Goal: Transaction & Acquisition: Purchase product/service

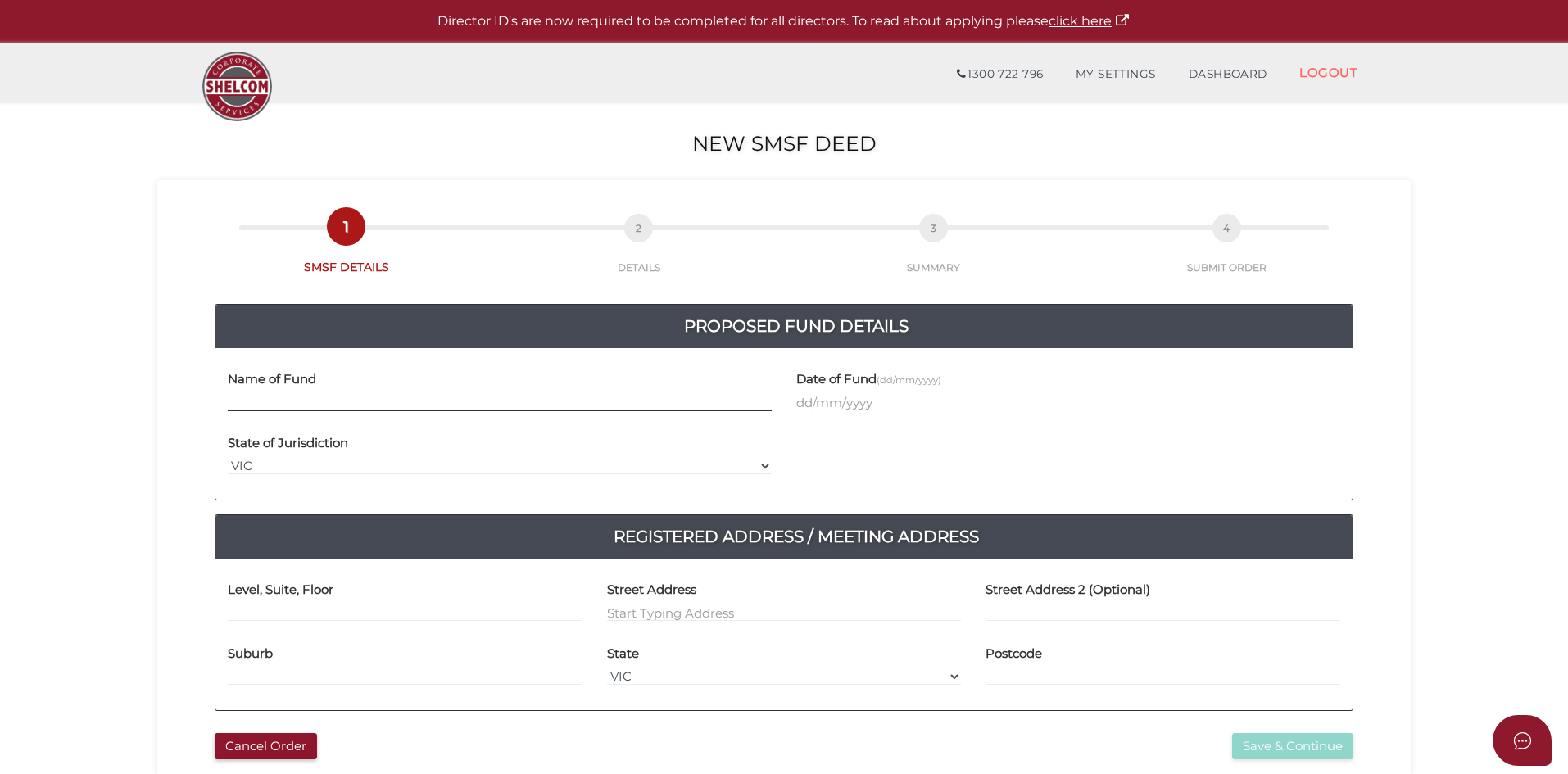
click at [334, 394] on input "text" at bounding box center [499, 402] width 544 height 18
type input "I & R Superannuation Fund"
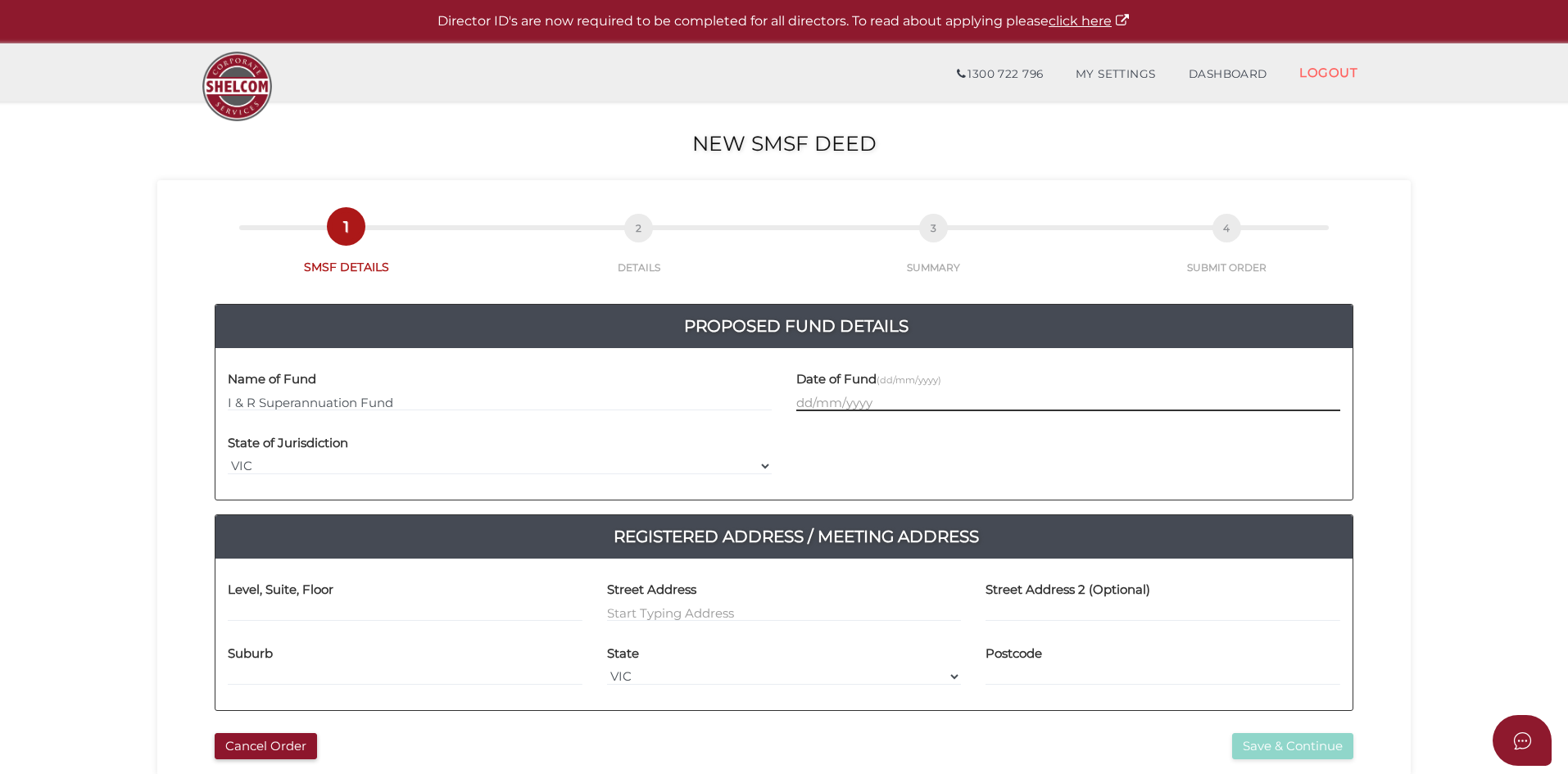
click at [800, 403] on input "text" at bounding box center [1067, 402] width 544 height 18
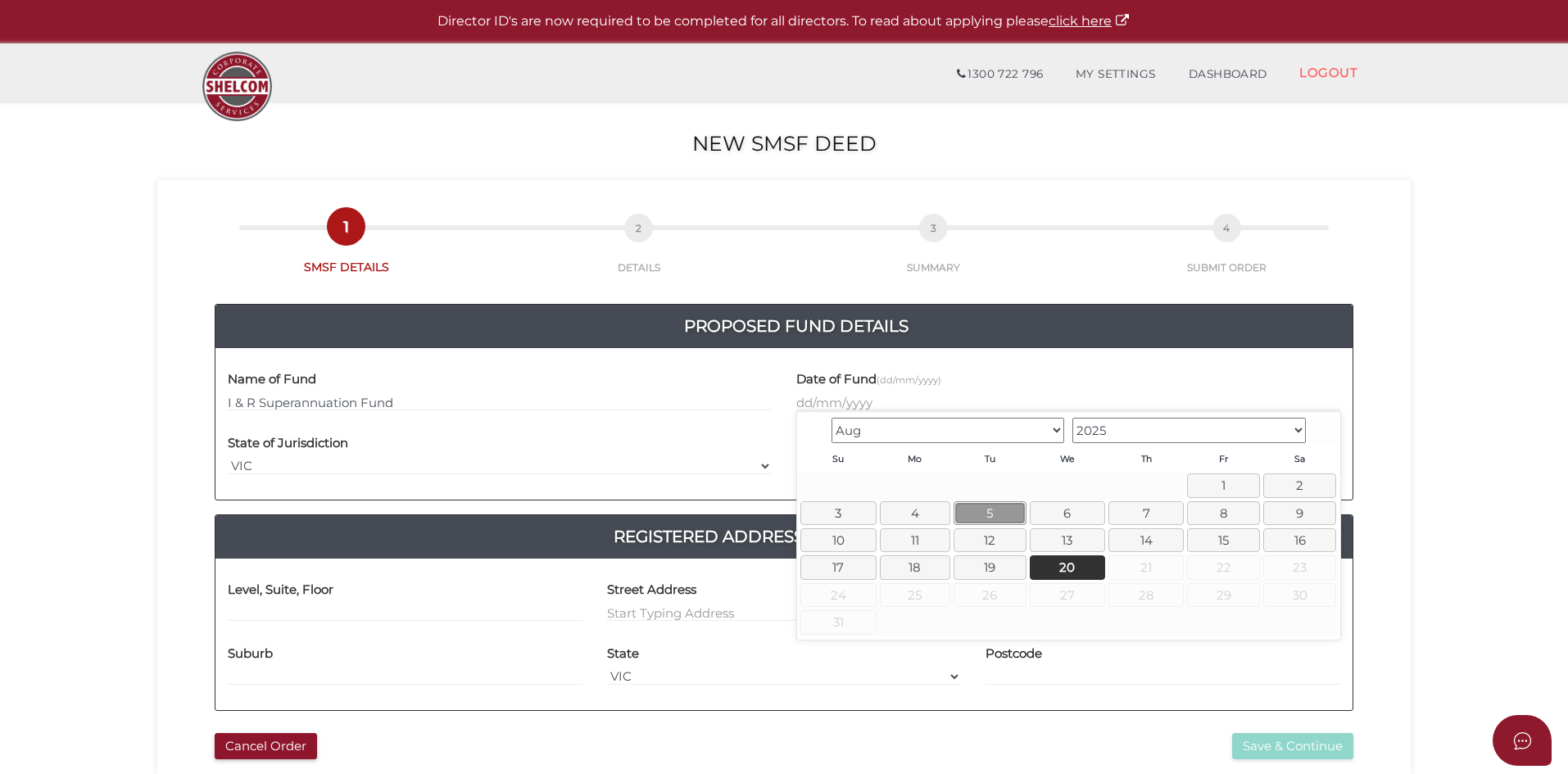
click at [1000, 510] on link "5" at bounding box center [990, 514] width 73 height 24
type input "05/08/2025"
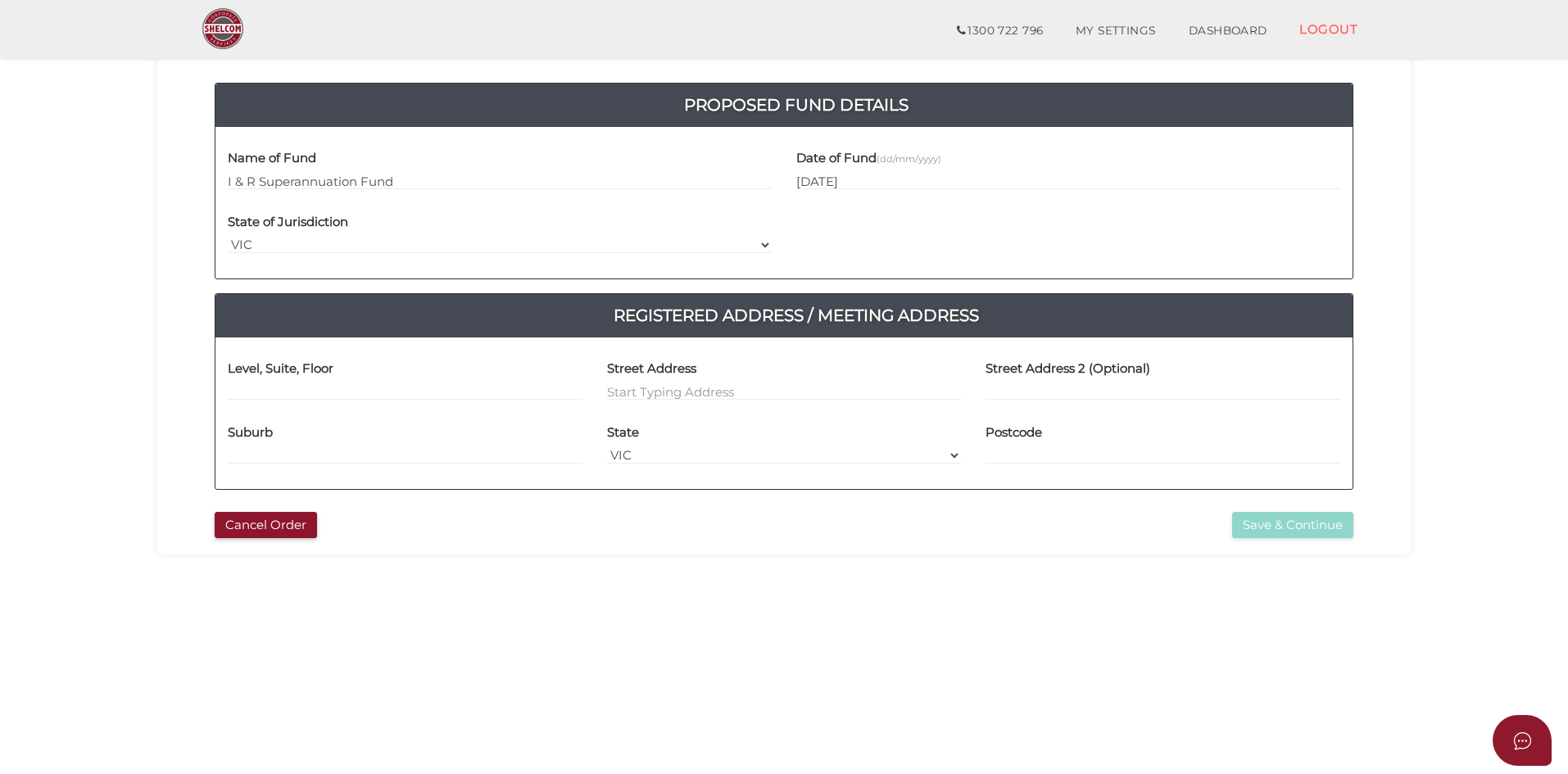
scroll to position [164, 0]
click at [703, 392] on input at bounding box center [784, 390] width 355 height 18
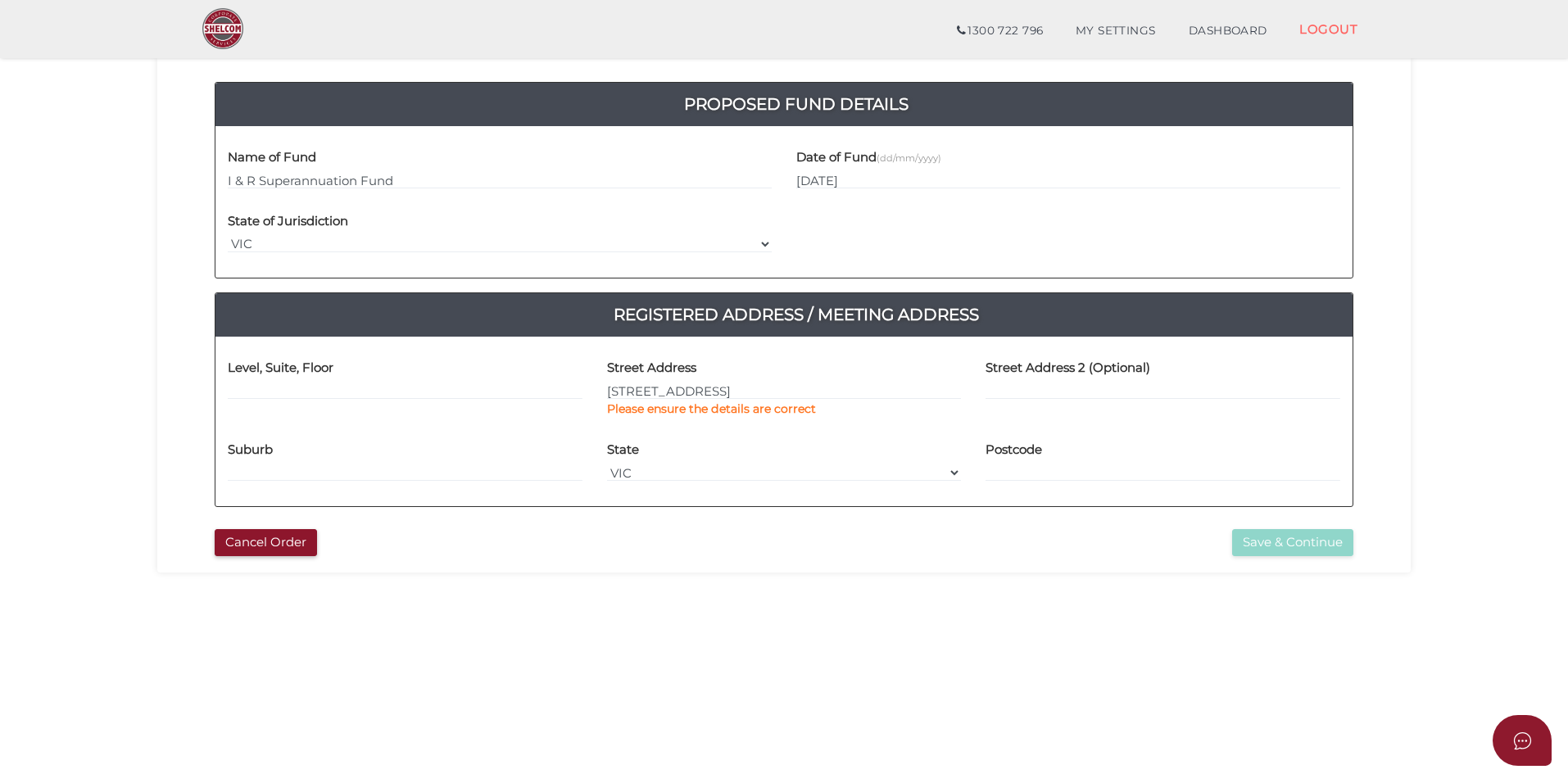
type input "25 Island Point Avenue"
type input "Waterways"
select select "VIC"
type input "3195"
click at [1281, 547] on button "Save & Continue" at bounding box center [1293, 542] width 121 height 27
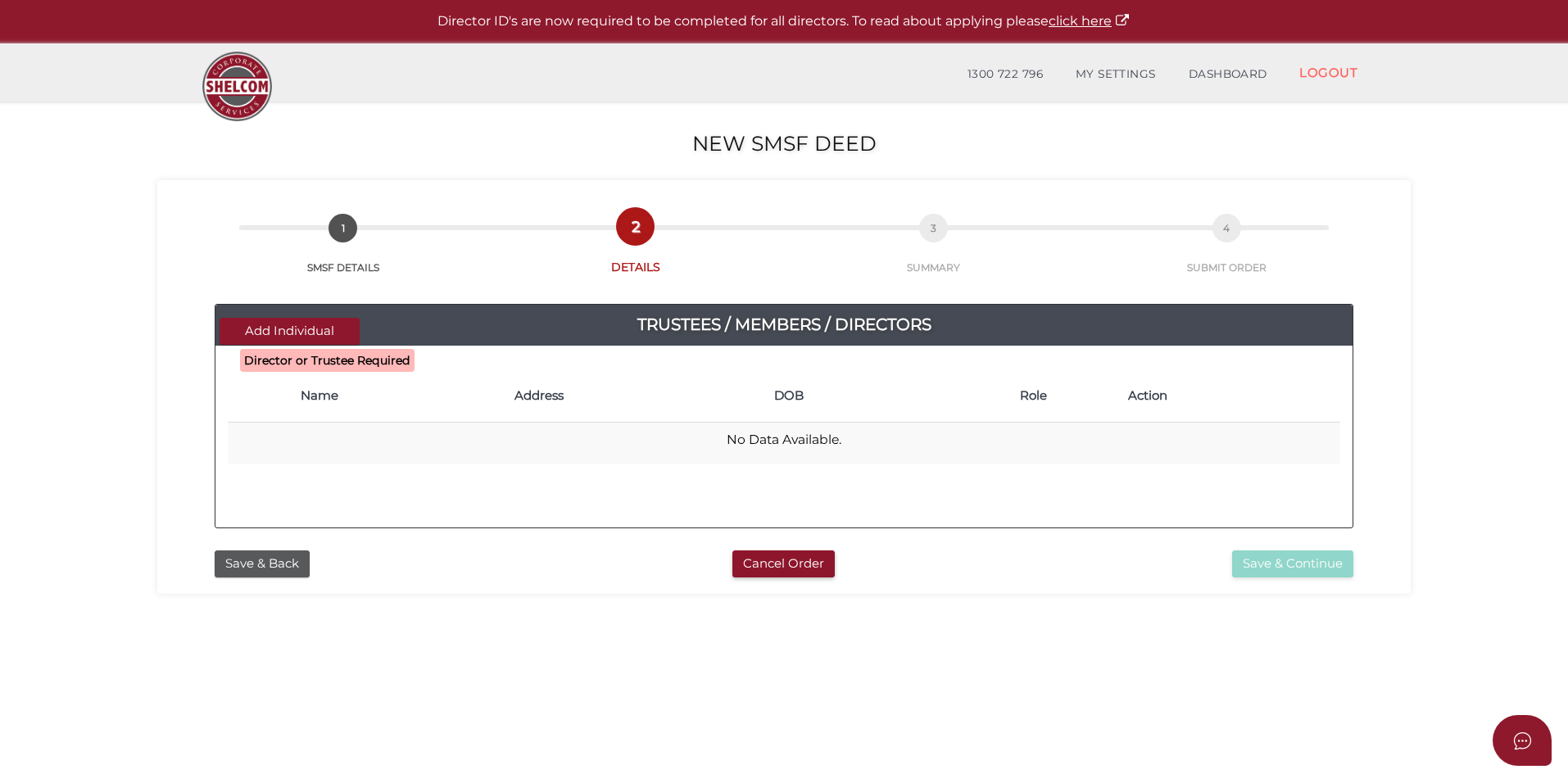
click at [315, 408] on th "Name" at bounding box center [398, 396] width 214 height 53
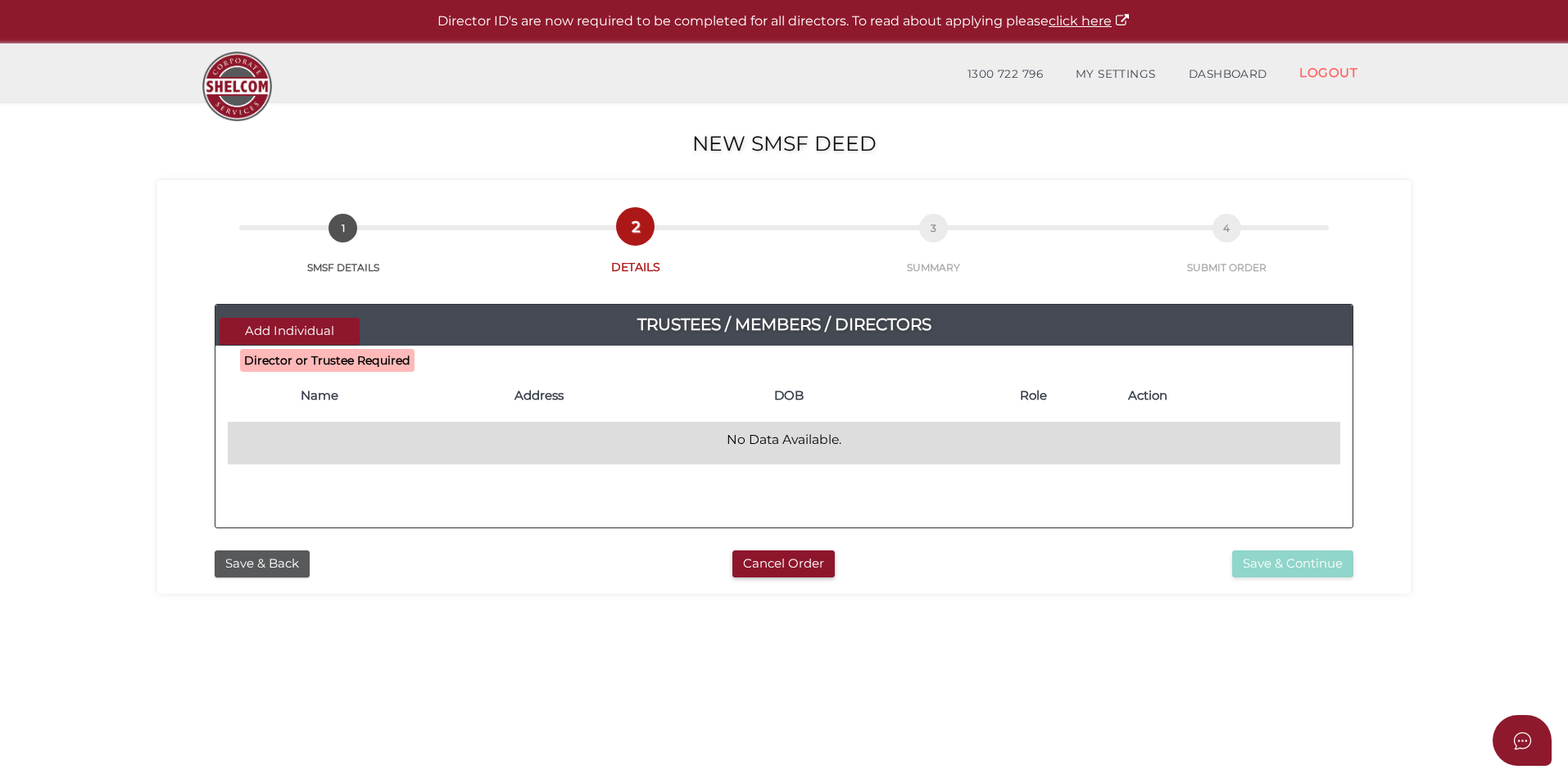
click at [817, 438] on p "No Data Available." at bounding box center [784, 440] width 1099 height 18
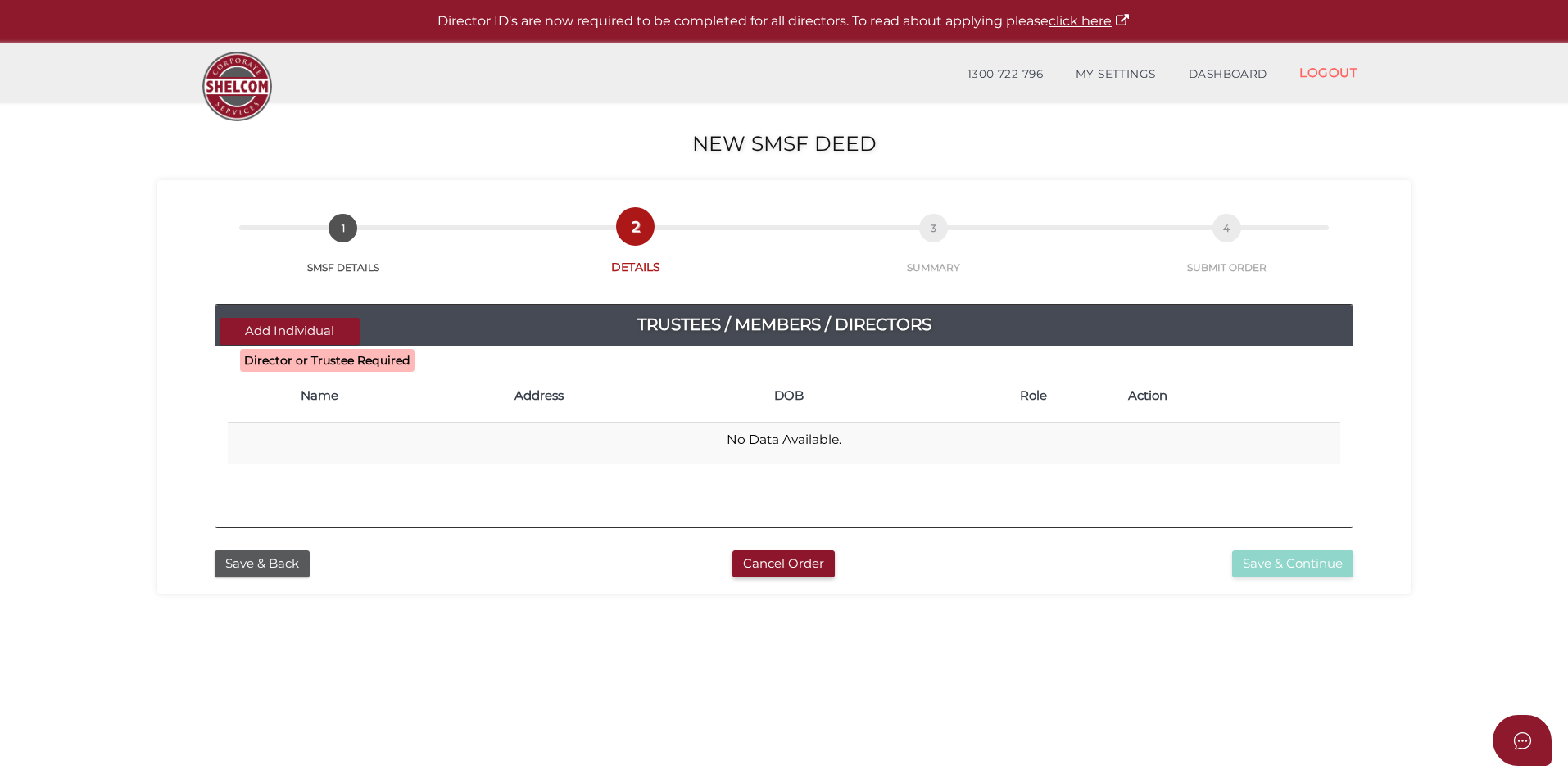
click at [808, 412] on th "DOB" at bounding box center [857, 396] width 182 height 53
click at [300, 327] on button "Add Individual" at bounding box center [289, 331] width 140 height 27
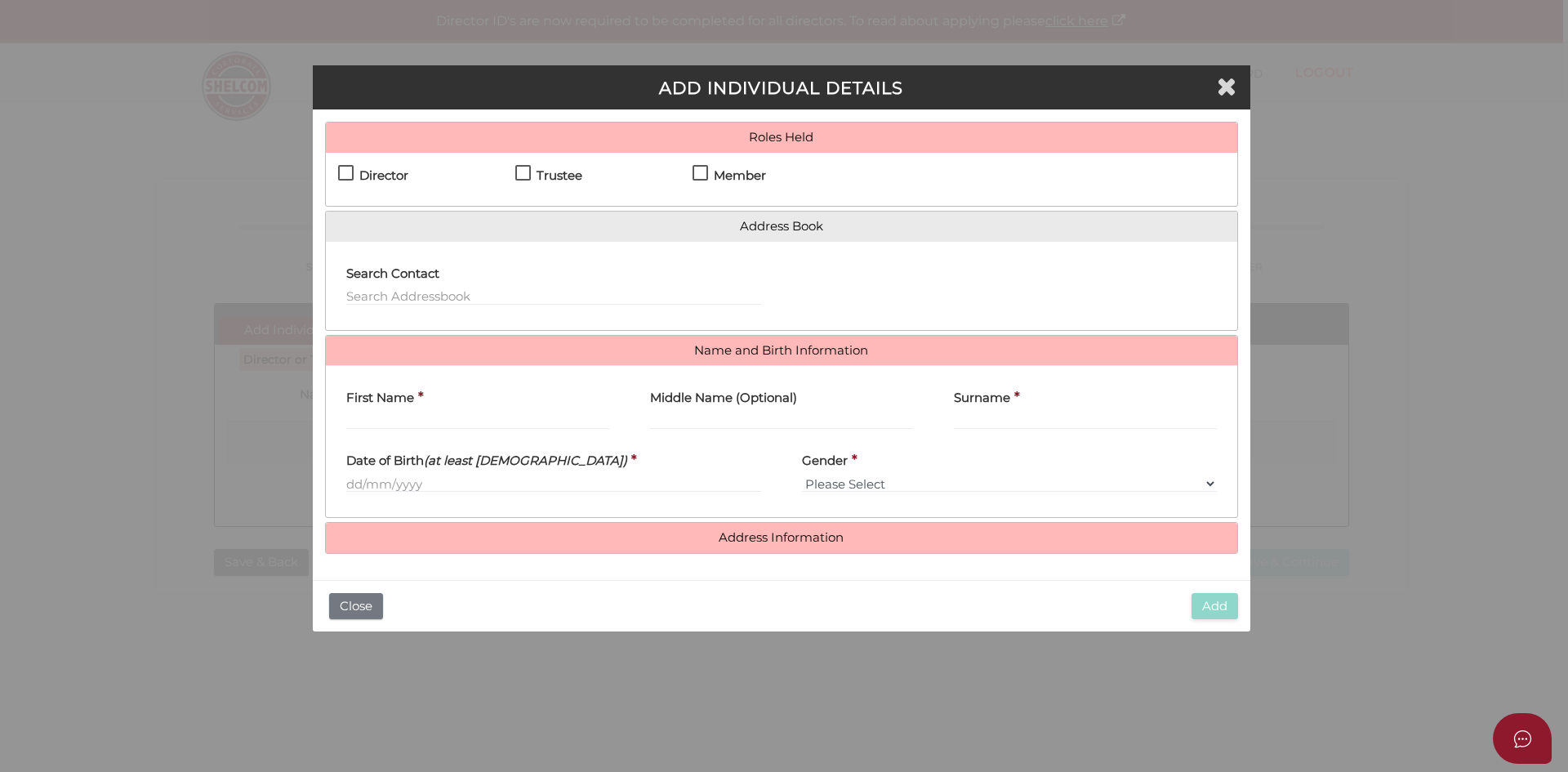
click at [342, 173] on label "Director" at bounding box center [372, 179] width 70 height 21
checkbox input "true"
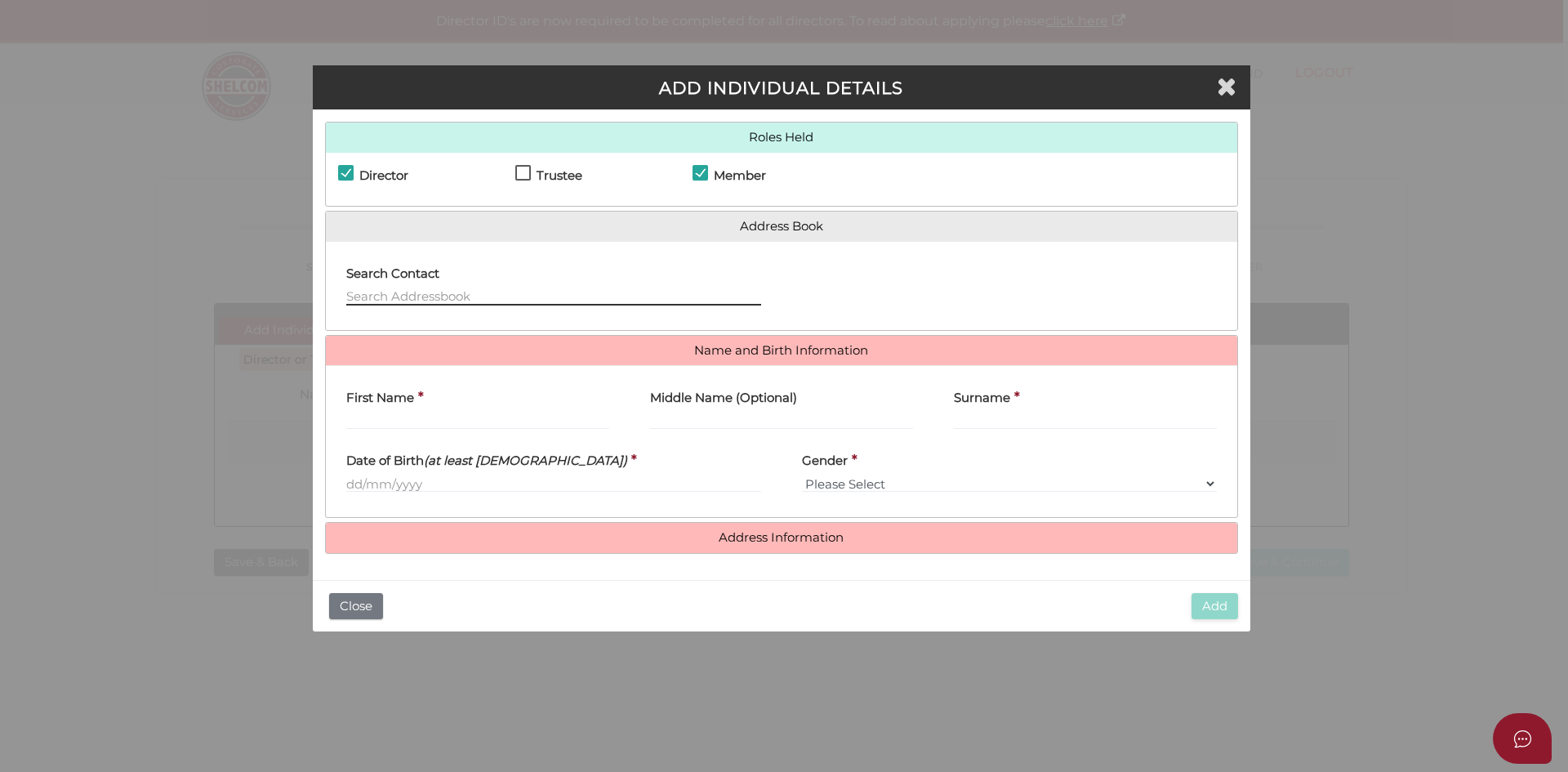
click at [430, 295] on input "text" at bounding box center [554, 296] width 415 height 18
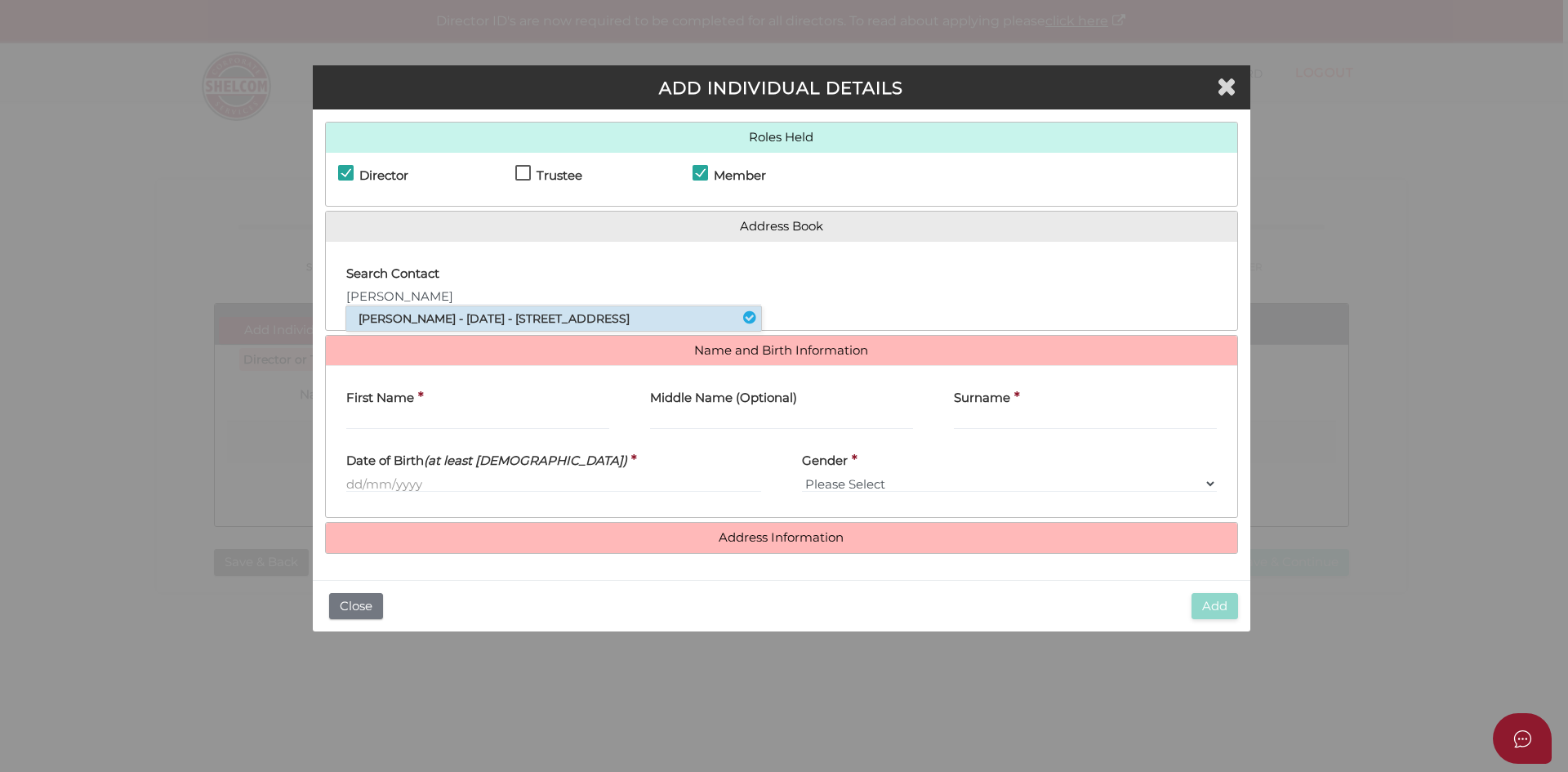
click at [443, 318] on li "Ilana Muradyan - 04/01/1984 - 42 Dresden Drive, Waterways, VIC, 3195" at bounding box center [554, 318] width 415 height 25
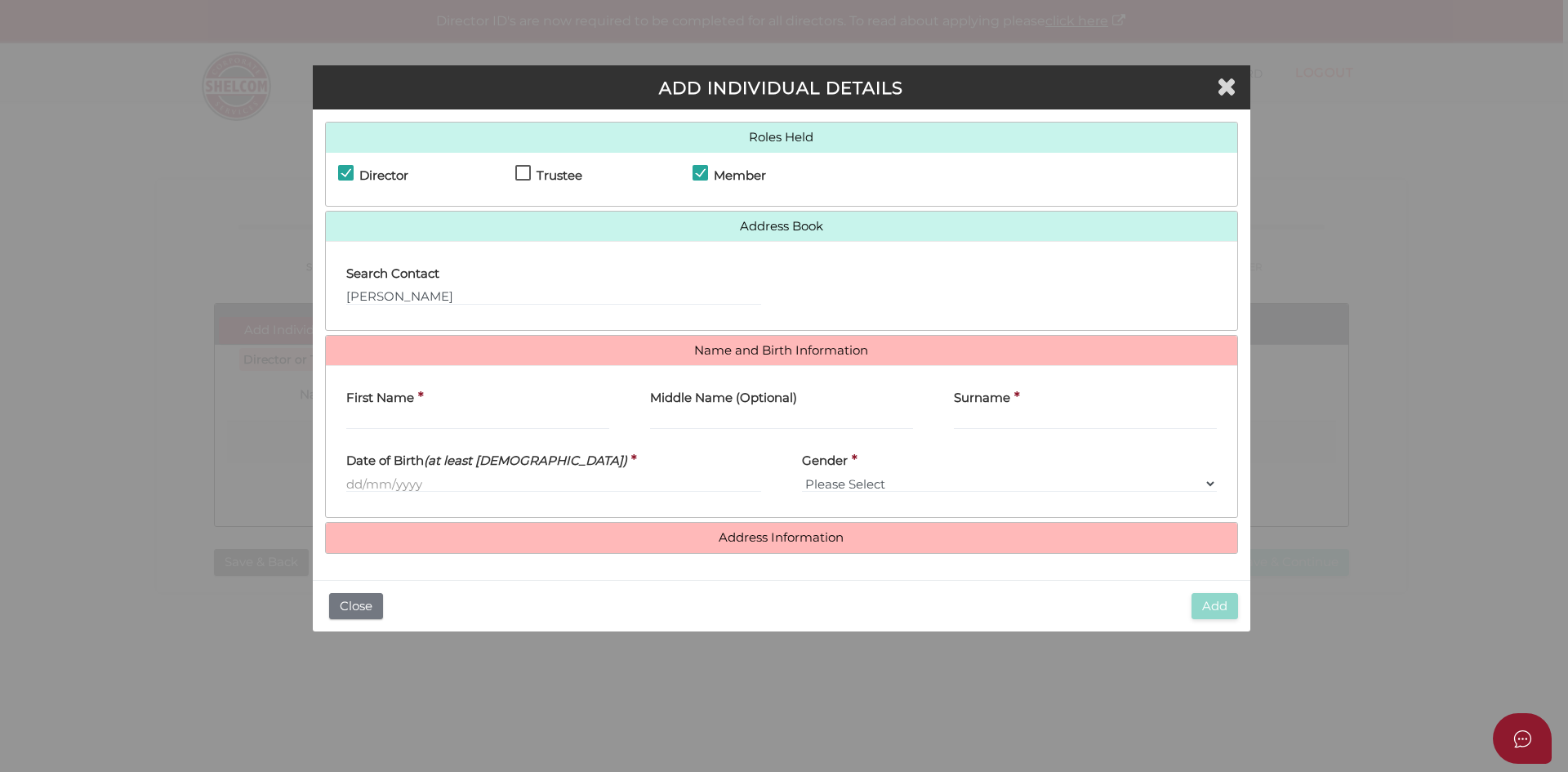
type input "[PERSON_NAME]"
type input "Muradyan"
type input "04/01/1984"
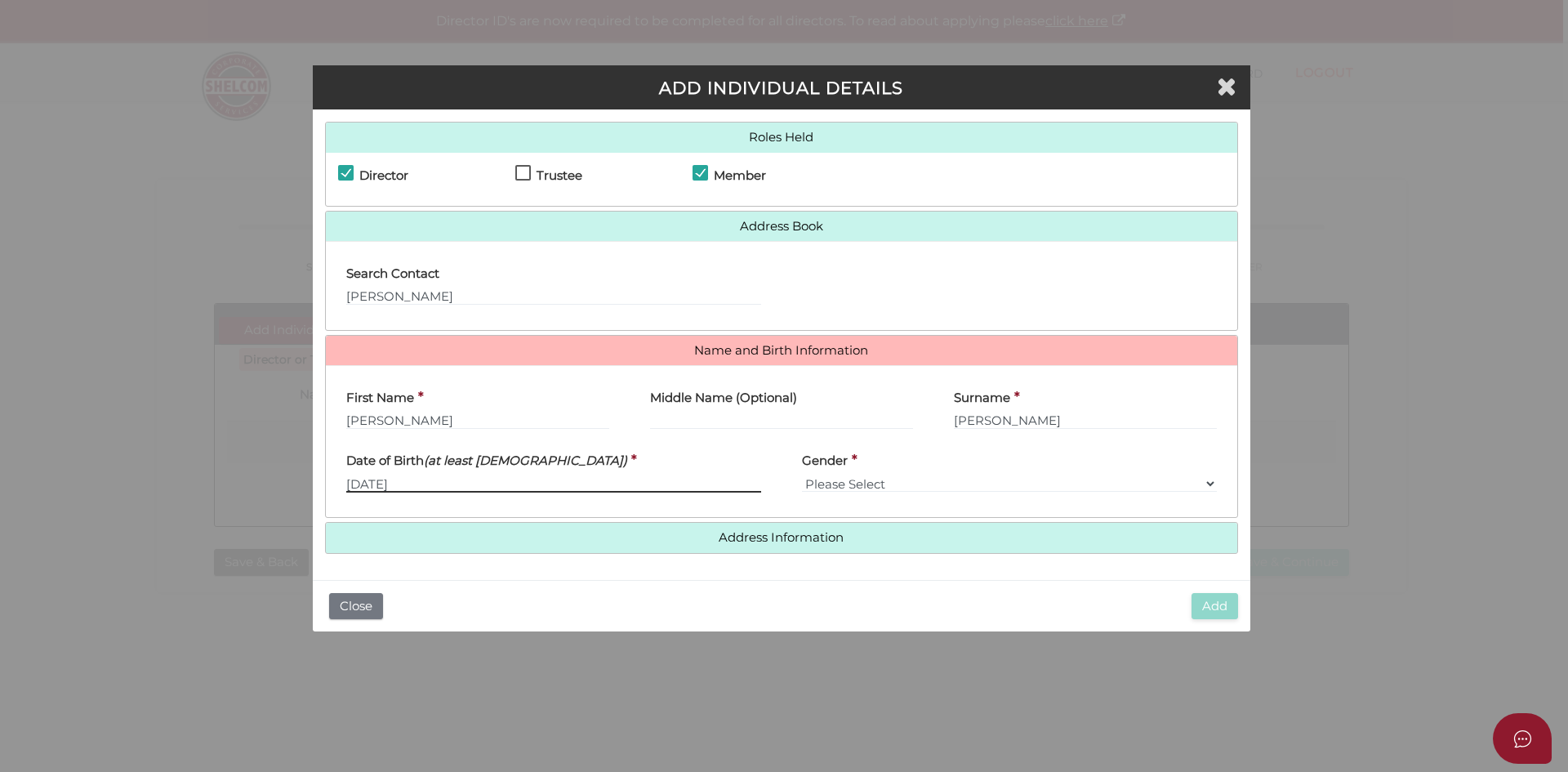
click at [556, 488] on input "04/01/1984" at bounding box center [554, 484] width 415 height 18
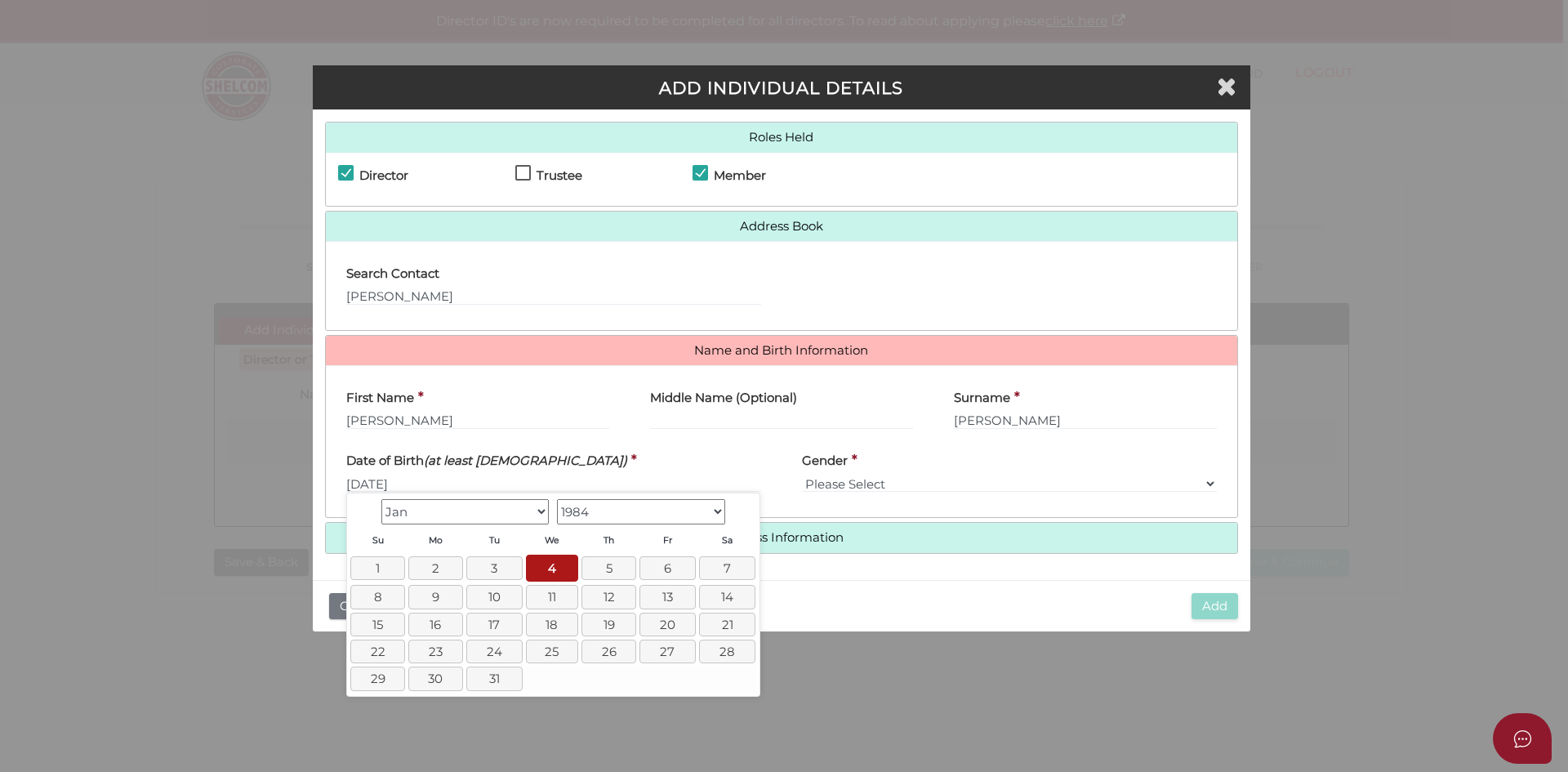
click at [695, 452] on div "Date of Birth (at least 18 years old) * 04/01/1984" at bounding box center [554, 468] width 415 height 52
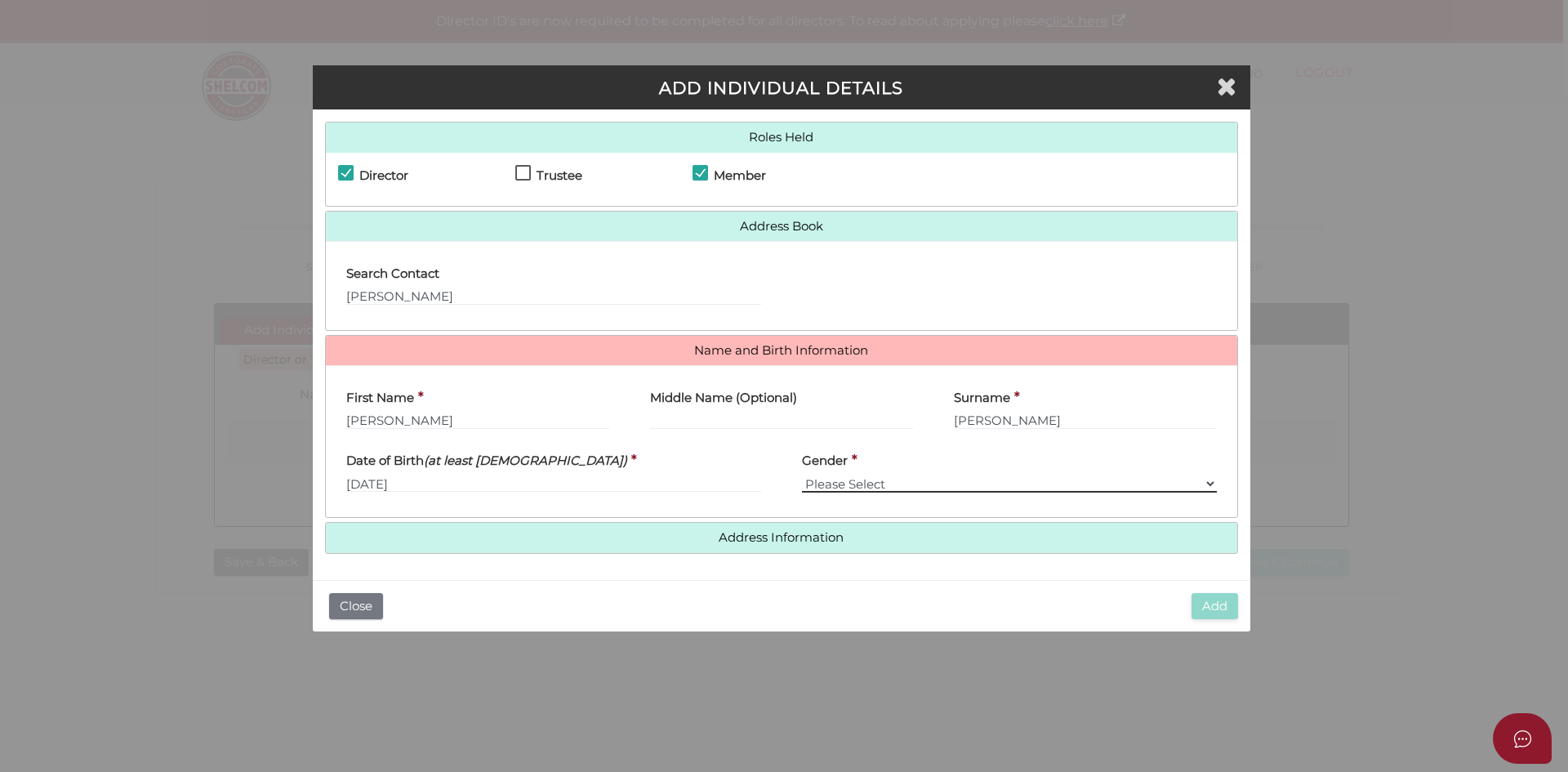
click at [855, 486] on select "Please Select Male Female" at bounding box center [1009, 484] width 415 height 18
select select "Female"
click at [802, 475] on select "Please Select Male Female" at bounding box center [1009, 484] width 415 height 18
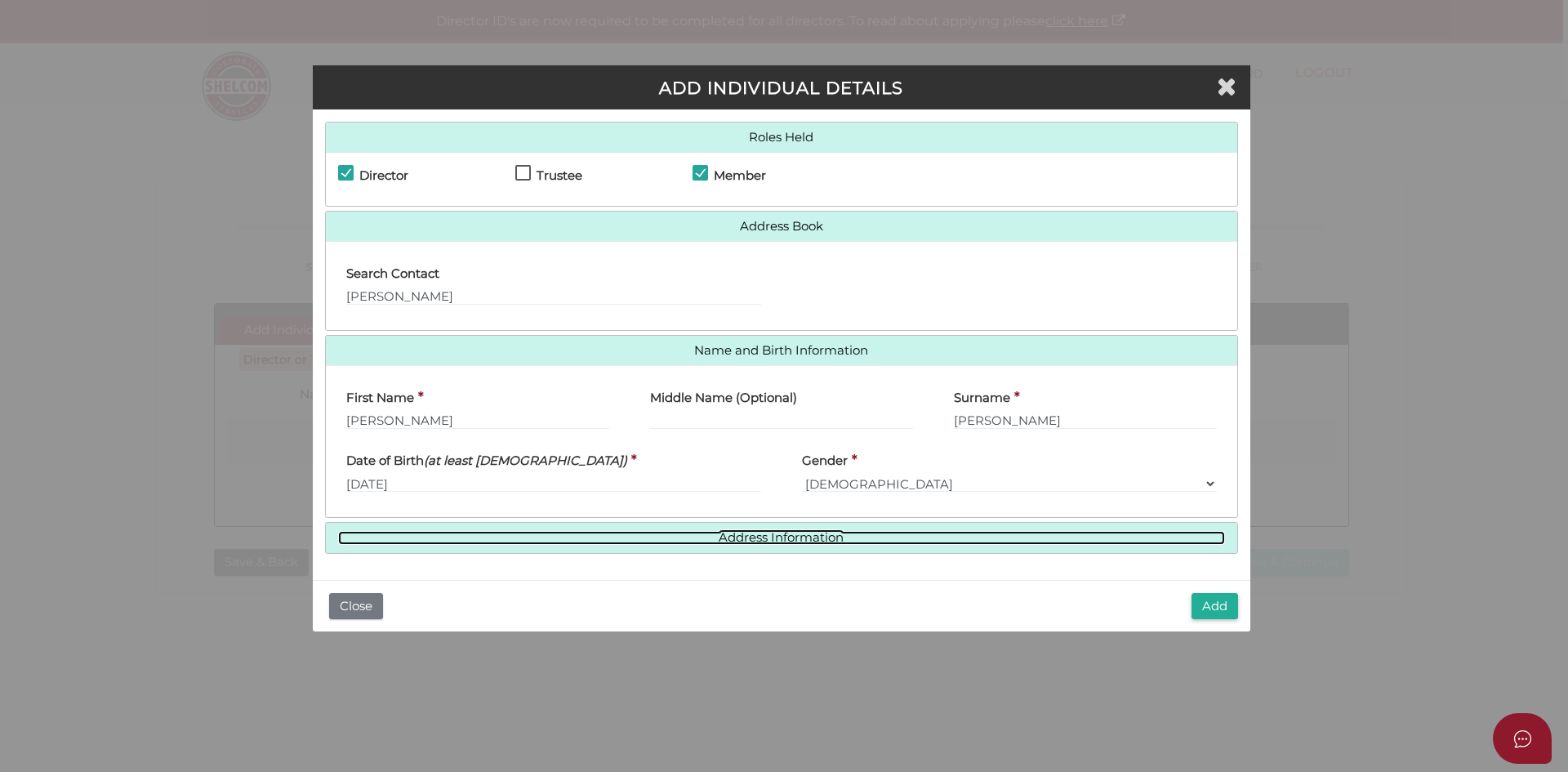
click at [810, 533] on link "Address Information" at bounding box center [781, 538] width 887 height 14
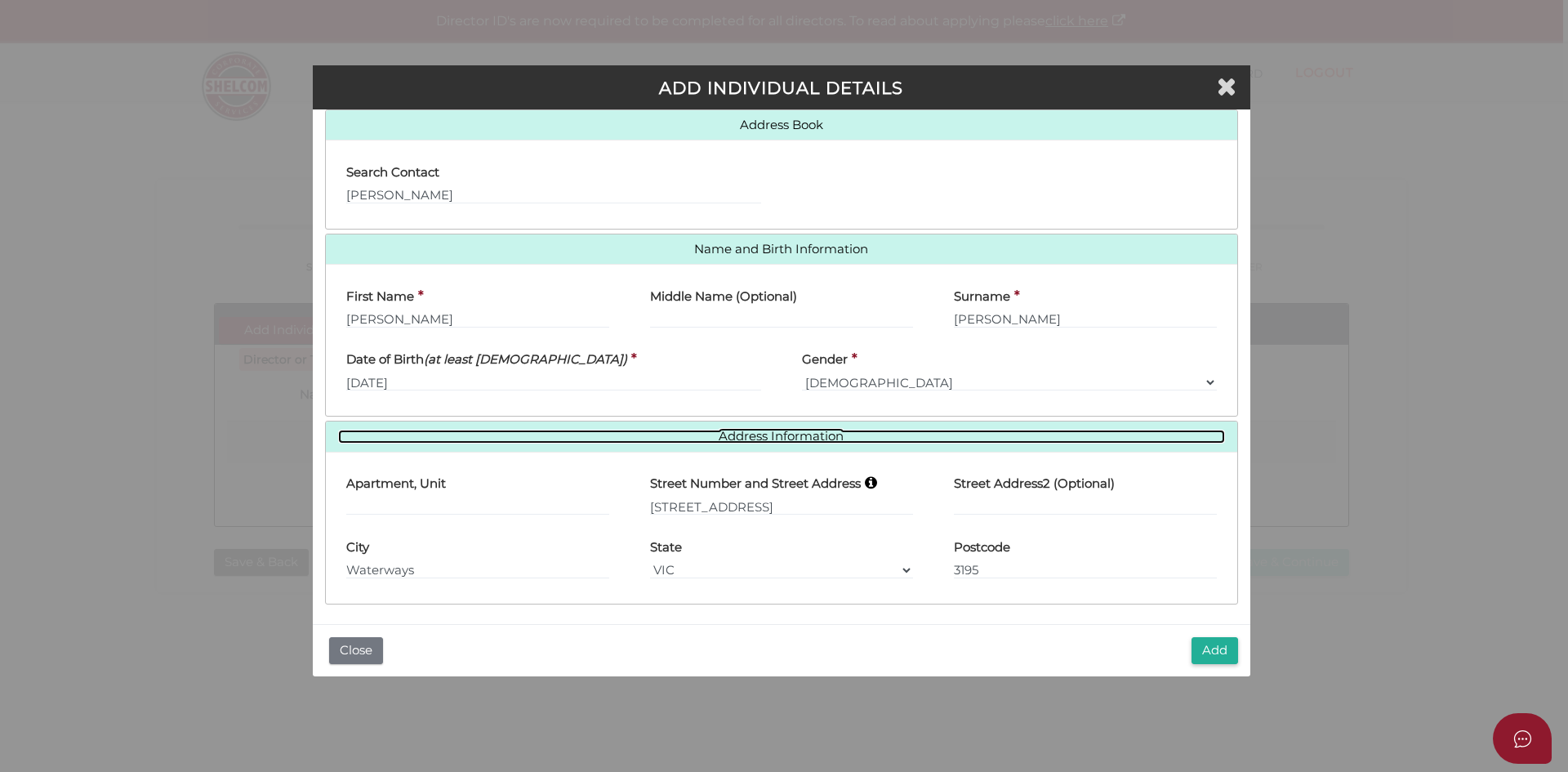
scroll to position [103, 0]
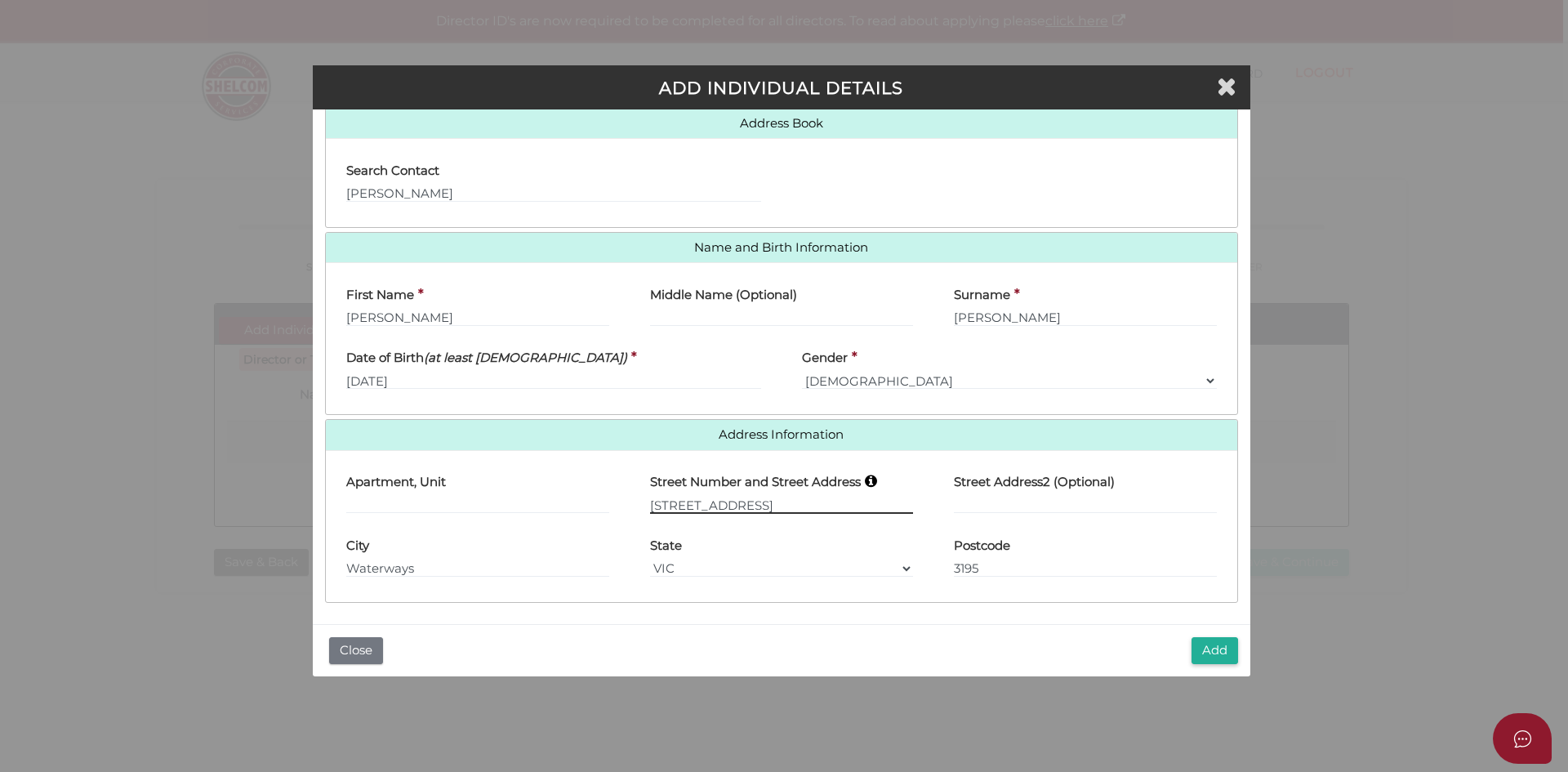
drag, startPoint x: 778, startPoint y: 500, endPoint x: 589, endPoint y: 503, distance: 189.0
click at [589, 503] on div "Apartment, Unit Street Number and Street Address 42 Dresden Drive Street Addres…" at bounding box center [782, 495] width 911 height 63
type input "25 Island Point Avenue"
type input "Waterways"
select select "VIC"
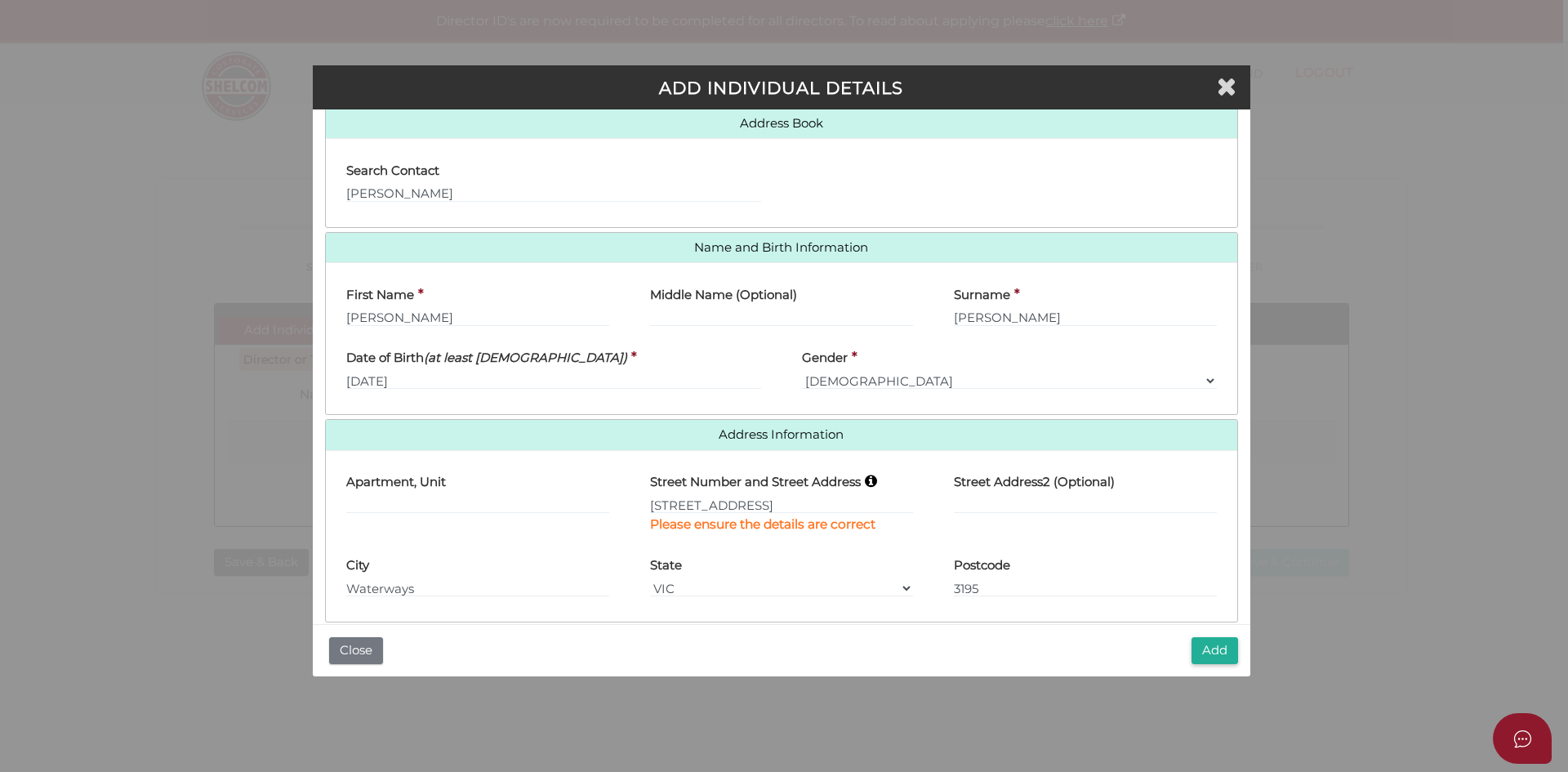
type input "3195"
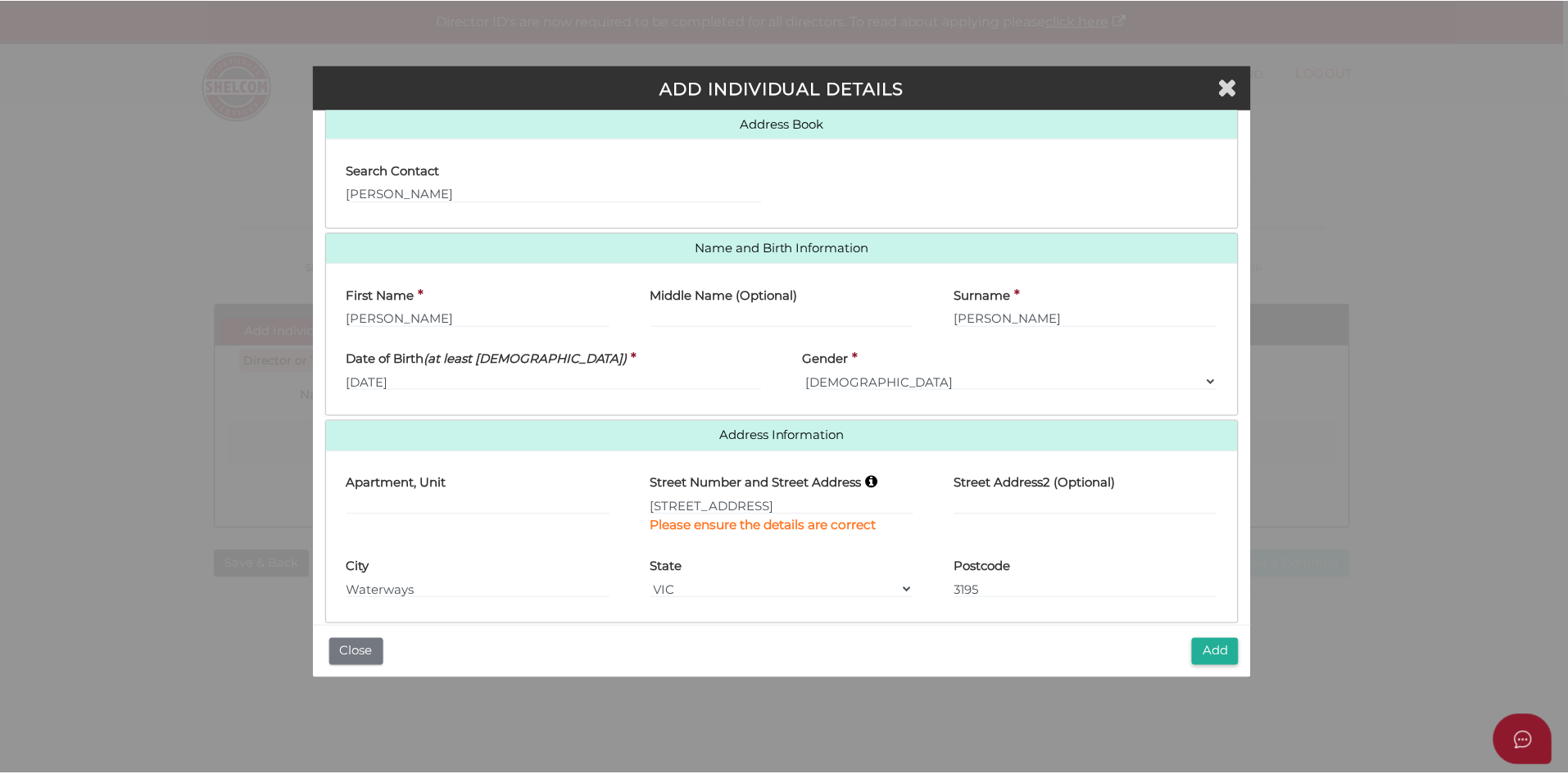
scroll to position [123, 0]
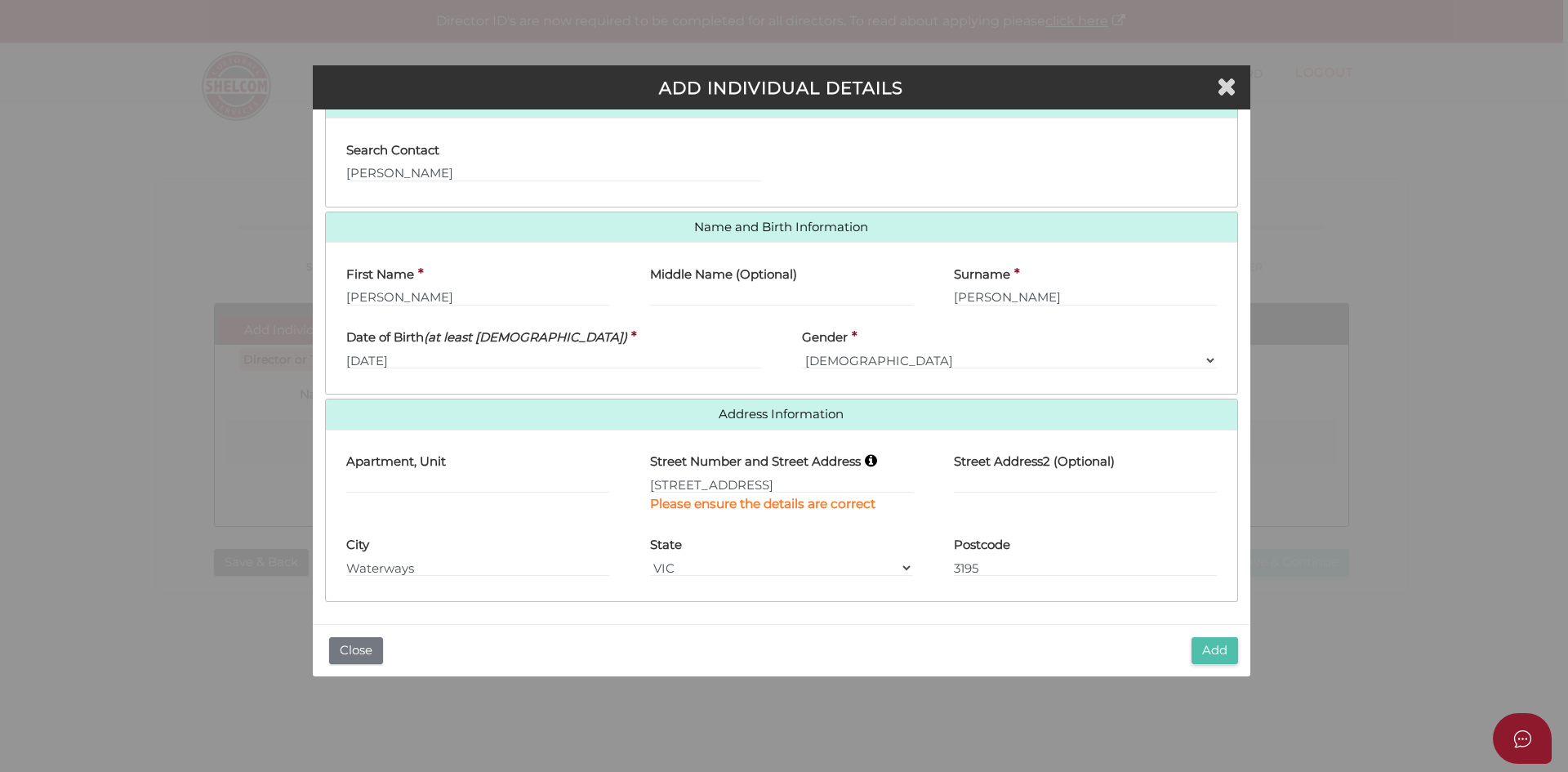
click at [1221, 646] on button "Add" at bounding box center [1214, 650] width 47 height 27
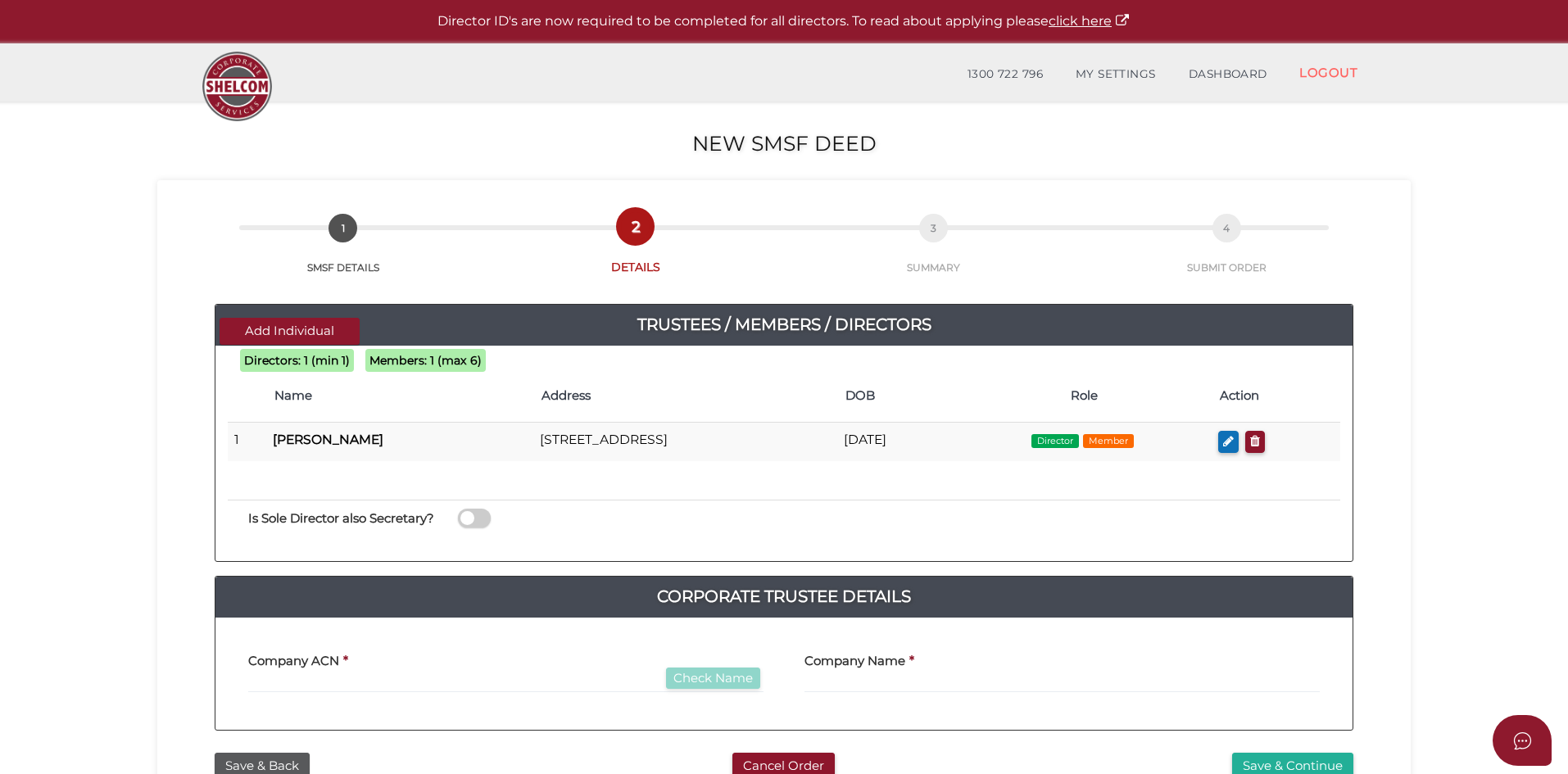
click at [487, 517] on span at bounding box center [474, 518] width 33 height 19
click at [0, 0] on input "checkbox" at bounding box center [0, 0] width 0 height 0
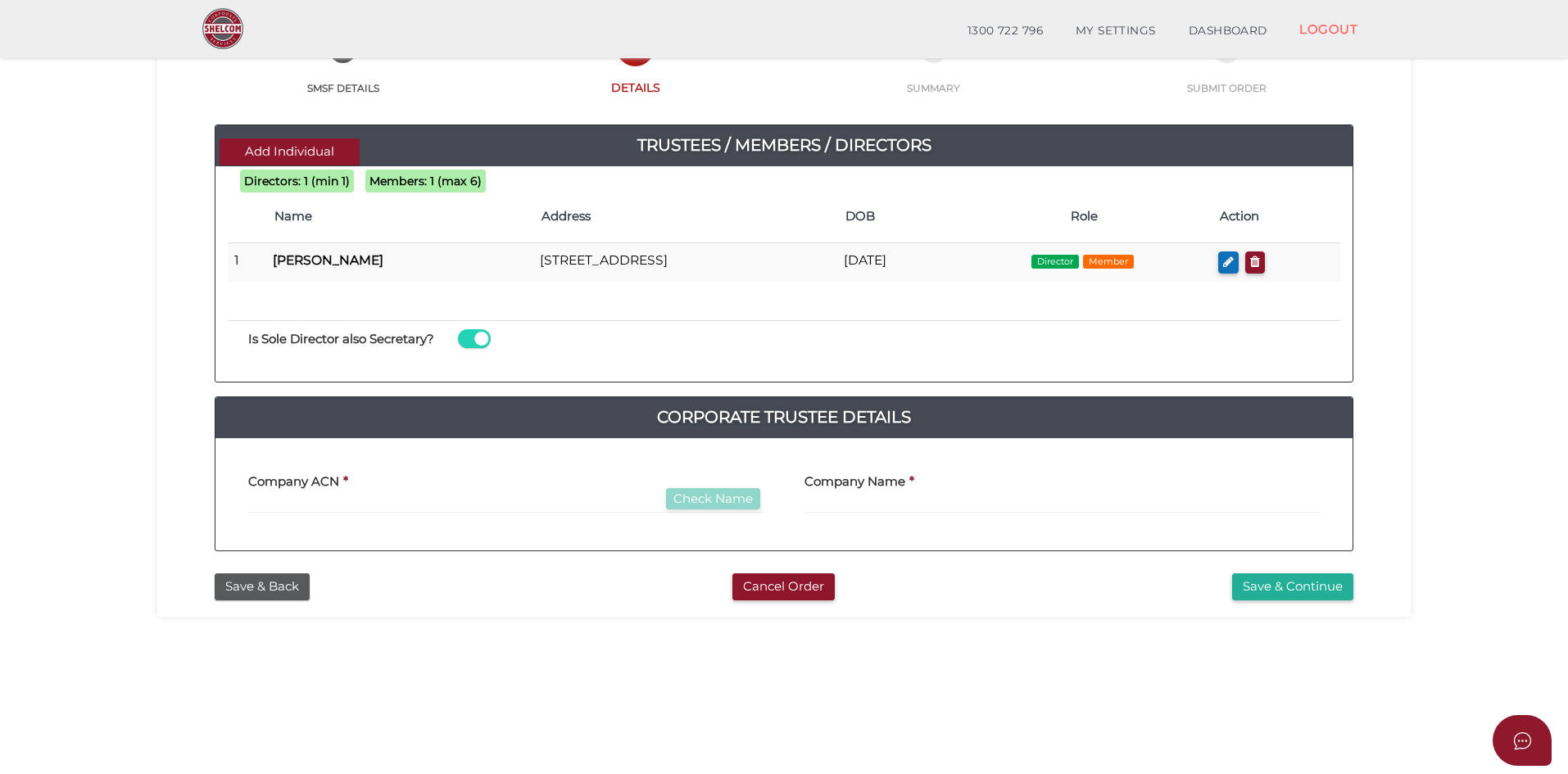
scroll to position [164, 0]
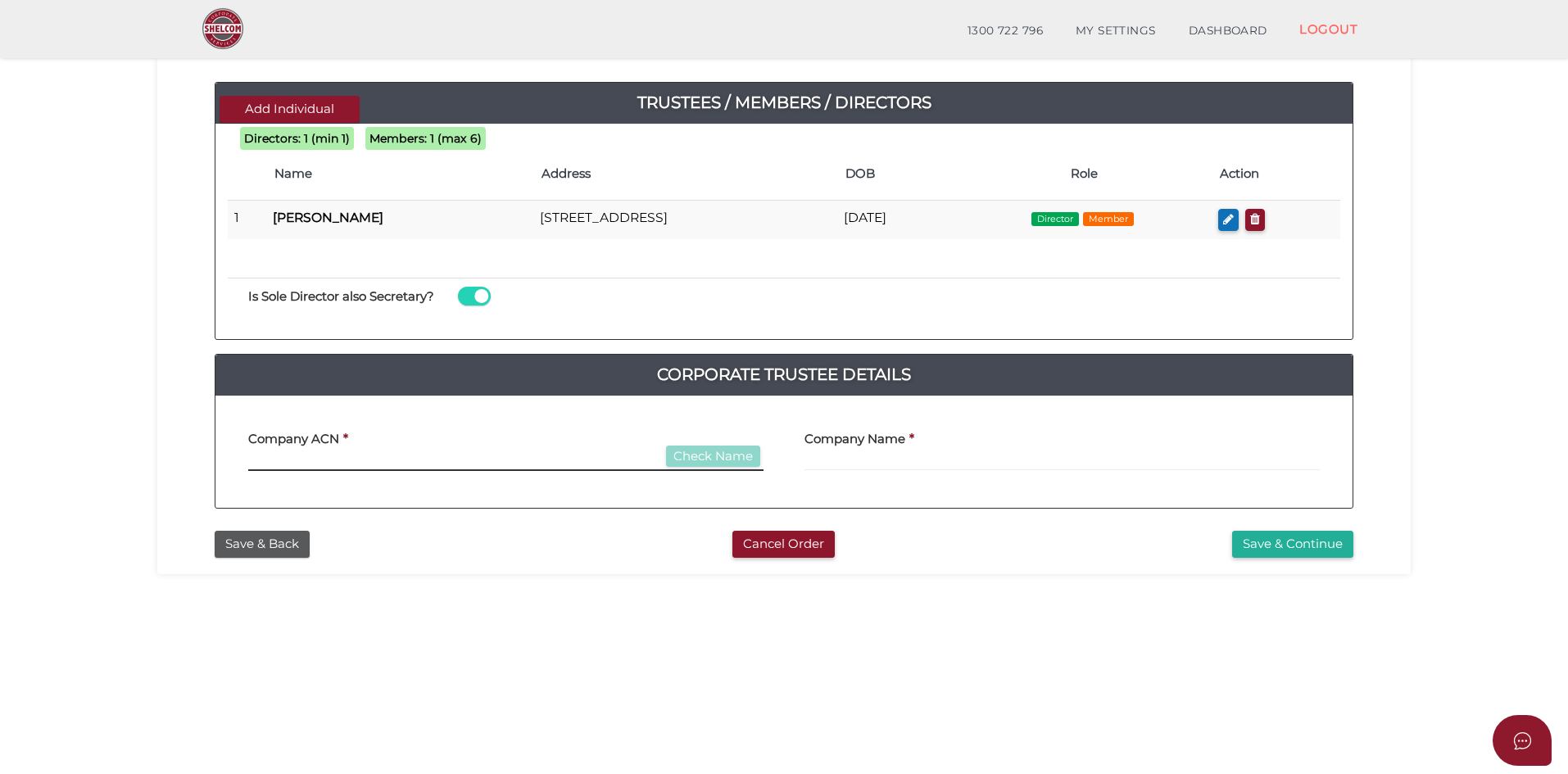
click at [365, 458] on input "text" at bounding box center [506, 462] width 516 height 18
type input "689737522"
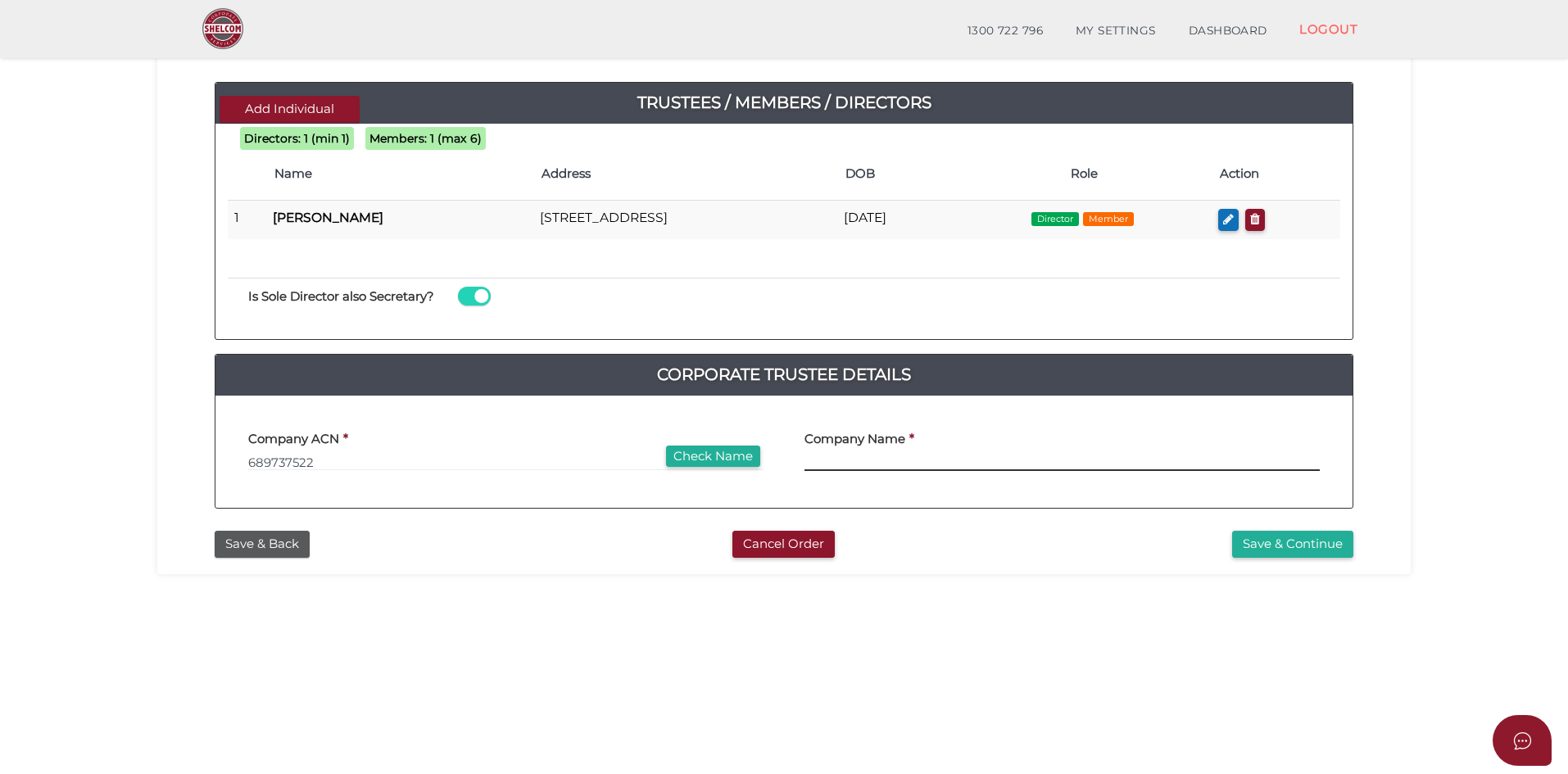
click at [862, 459] on input "text" at bounding box center [1062, 462] width 516 height 18
click at [753, 457] on button "Check Name" at bounding box center [712, 456] width 94 height 22
type input "I & R SUPERANNUATION HOLDINGS PTY LTD"
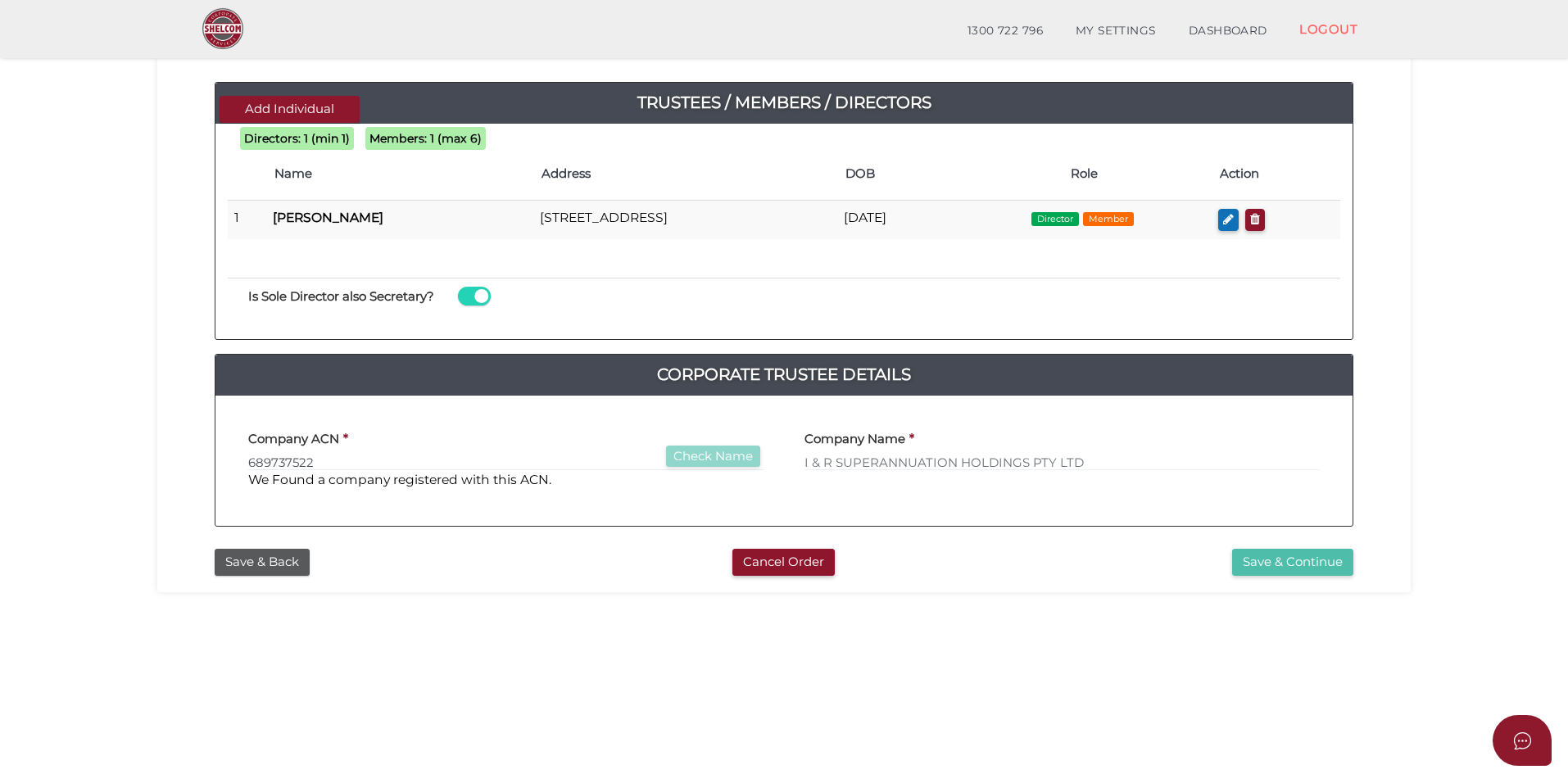
click at [1297, 561] on button "Save & Continue" at bounding box center [1293, 561] width 121 height 27
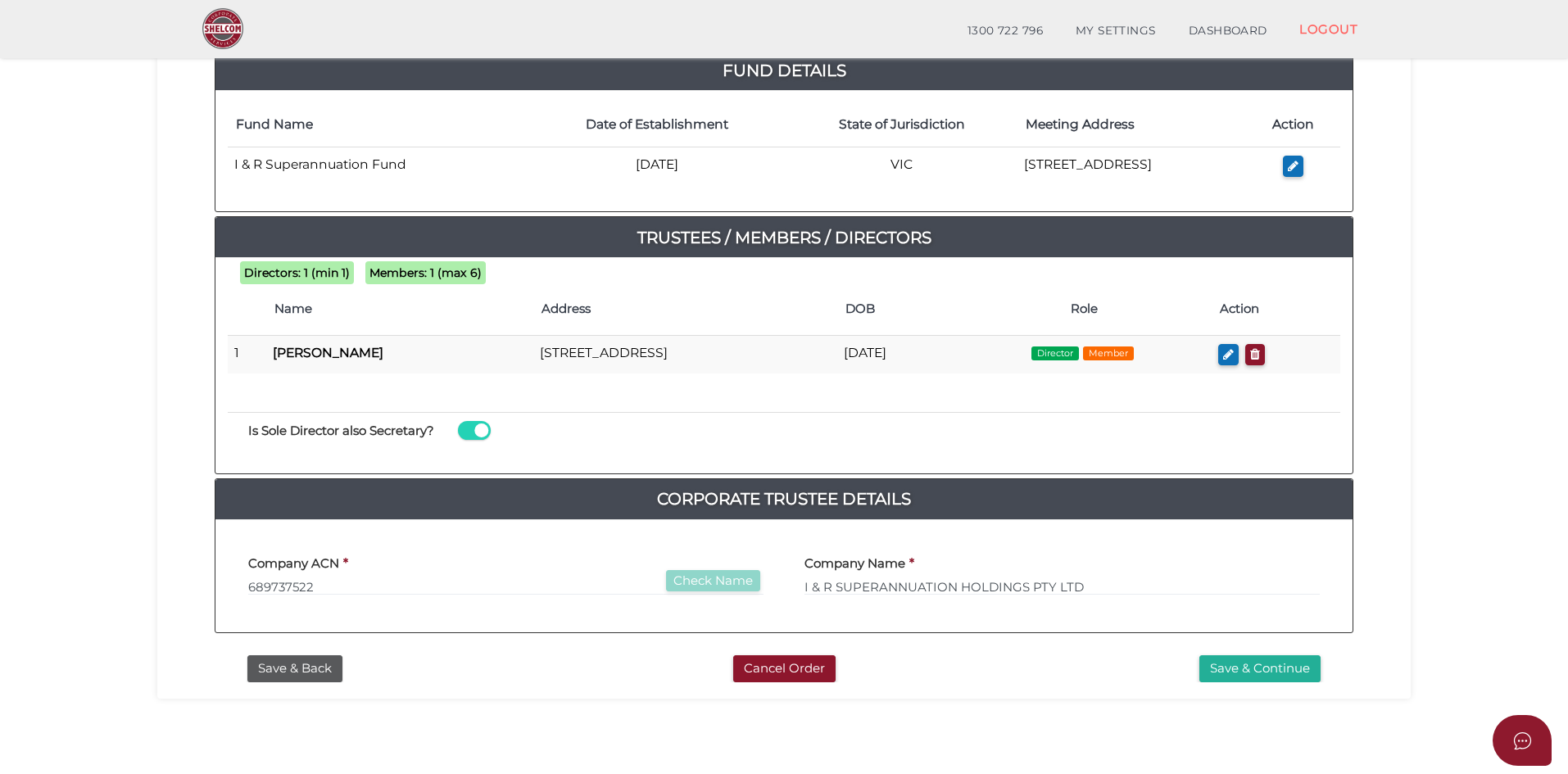
scroll to position [245, 0]
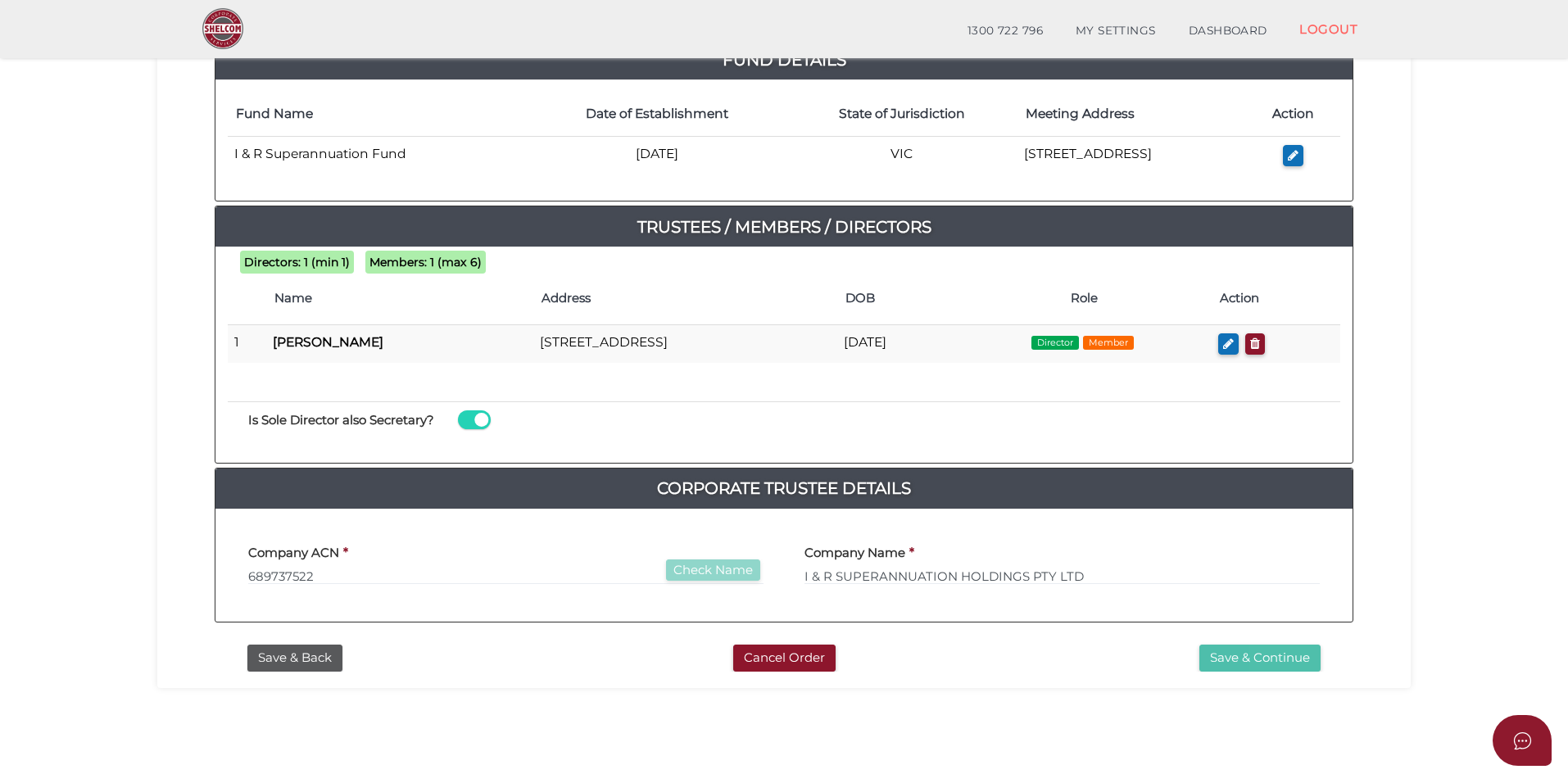
click at [1222, 658] on button "Save & Continue" at bounding box center [1260, 658] width 121 height 27
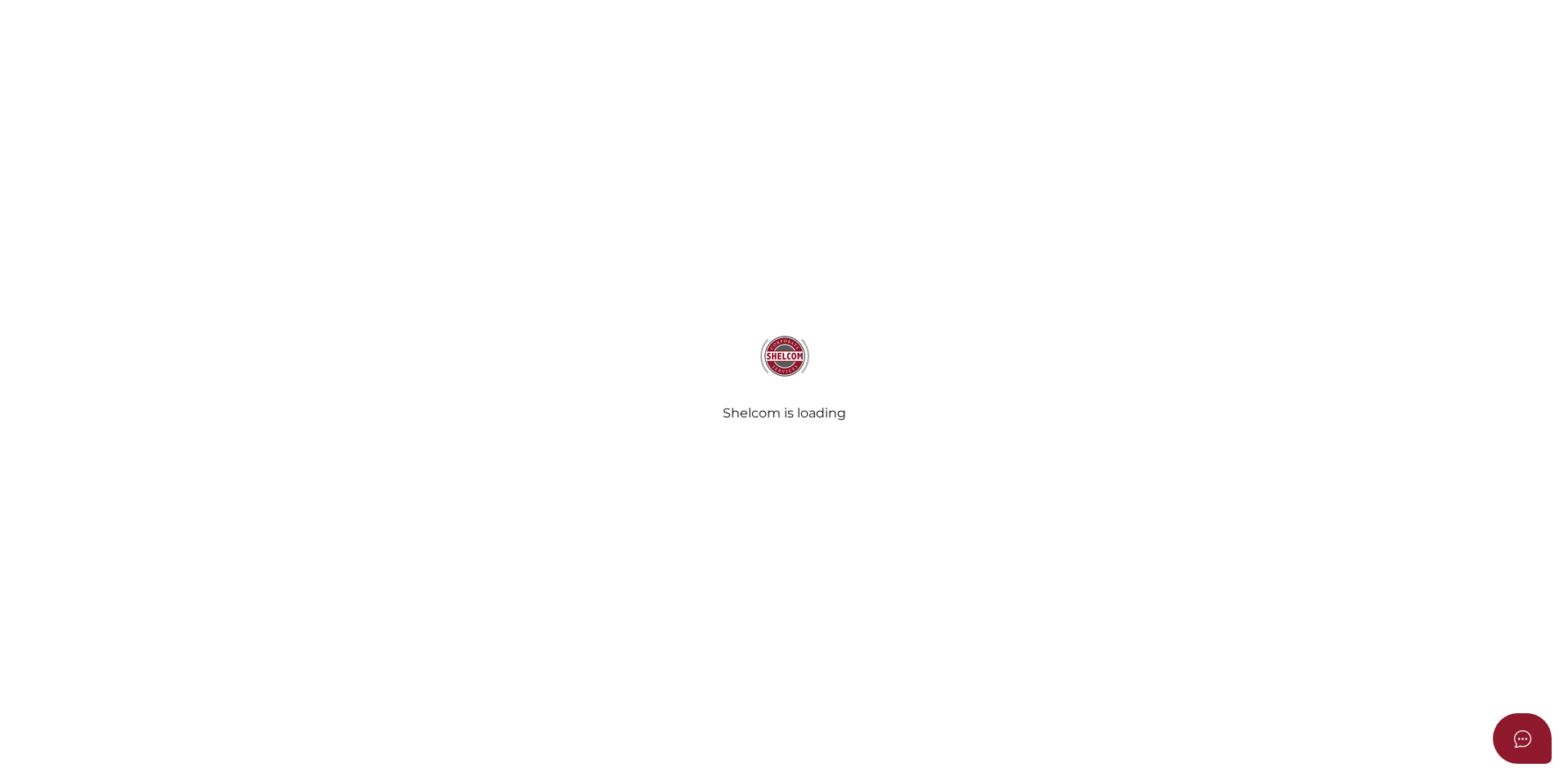
radio input "true"
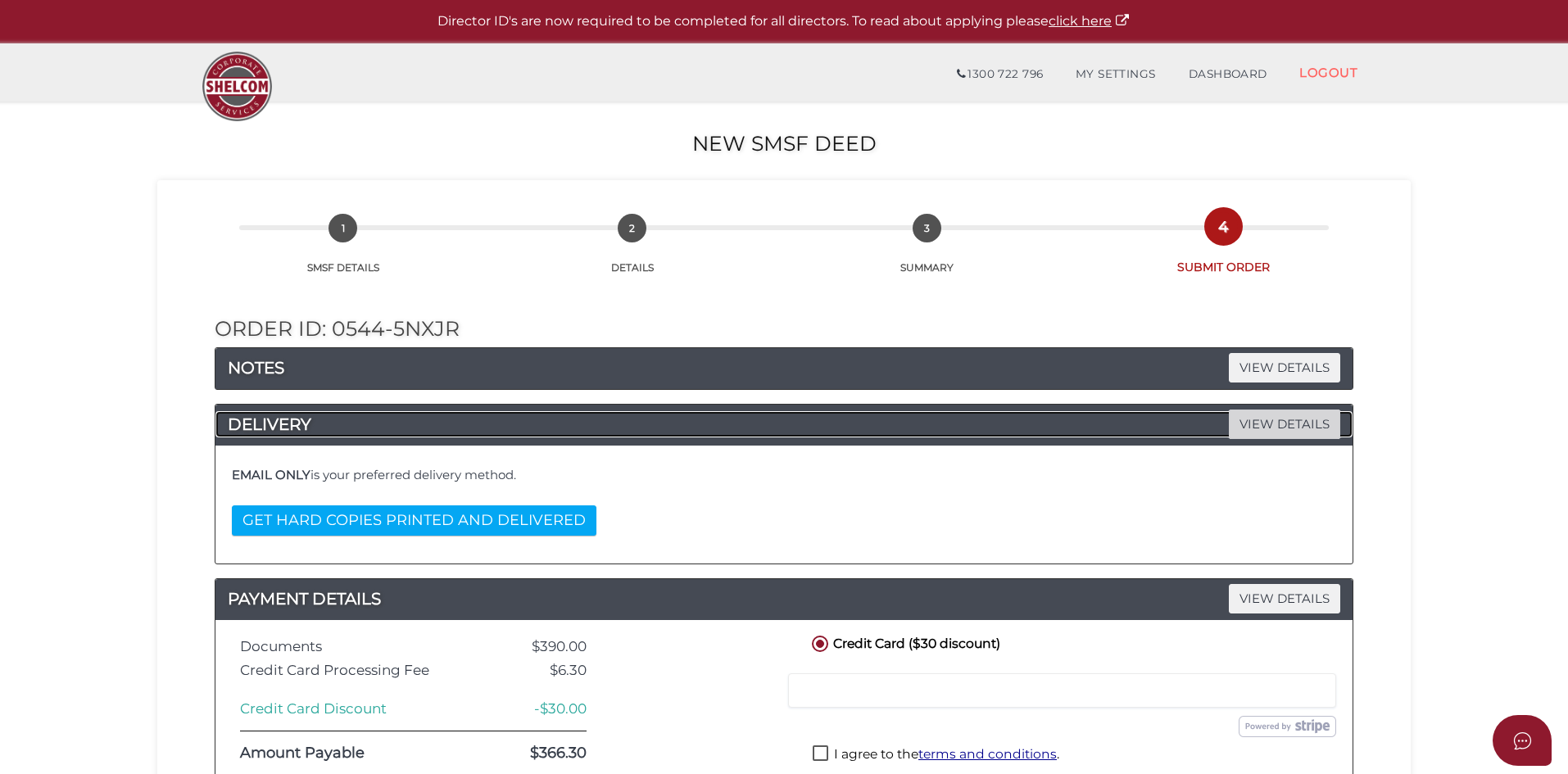
click at [1338, 422] on span "VIEW DETAILS" at bounding box center [1285, 423] width 111 height 29
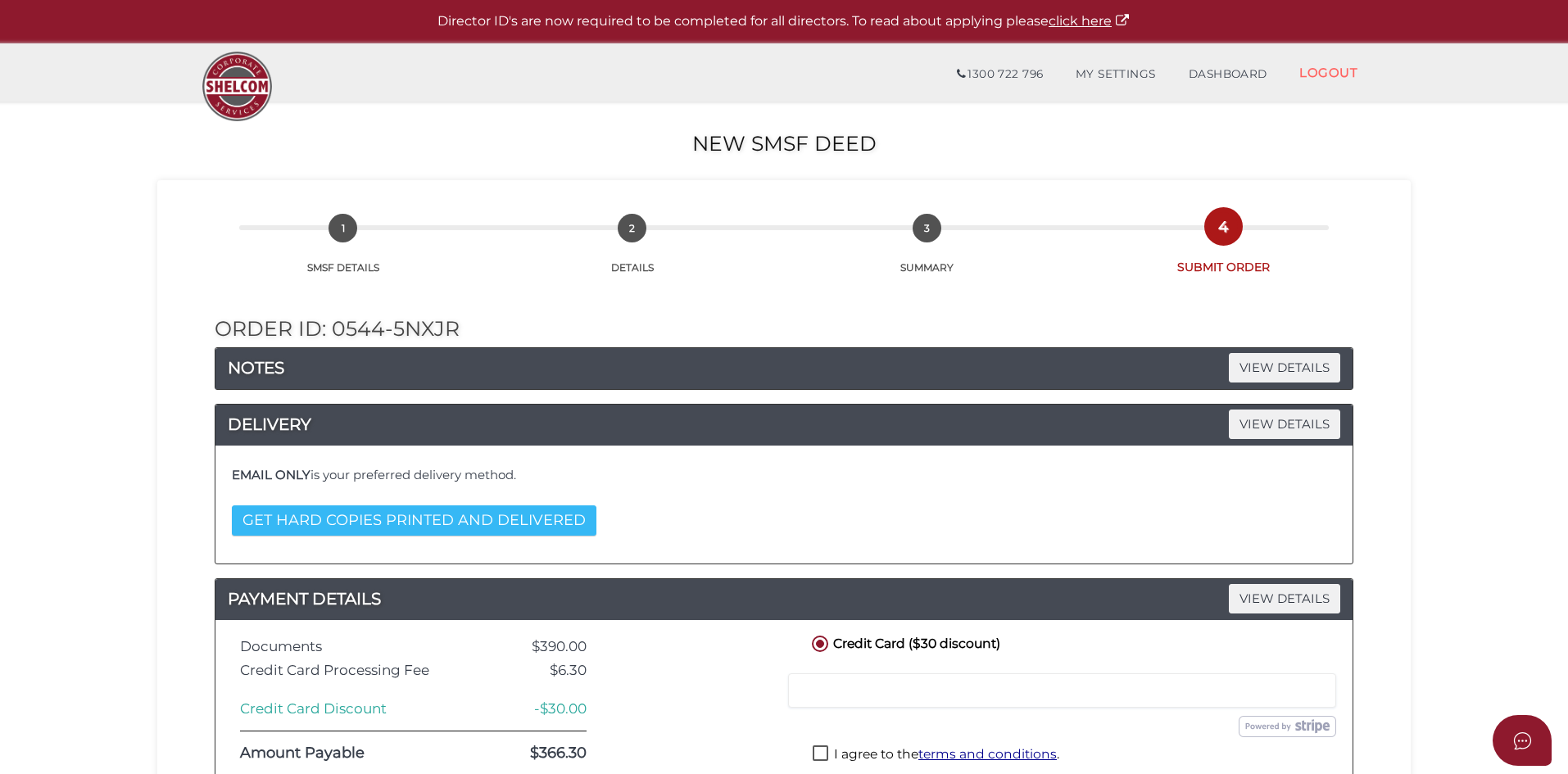
click at [421, 514] on button "GET HARD COPIES PRINTED AND DELIVERED" at bounding box center [413, 521] width 365 height 31
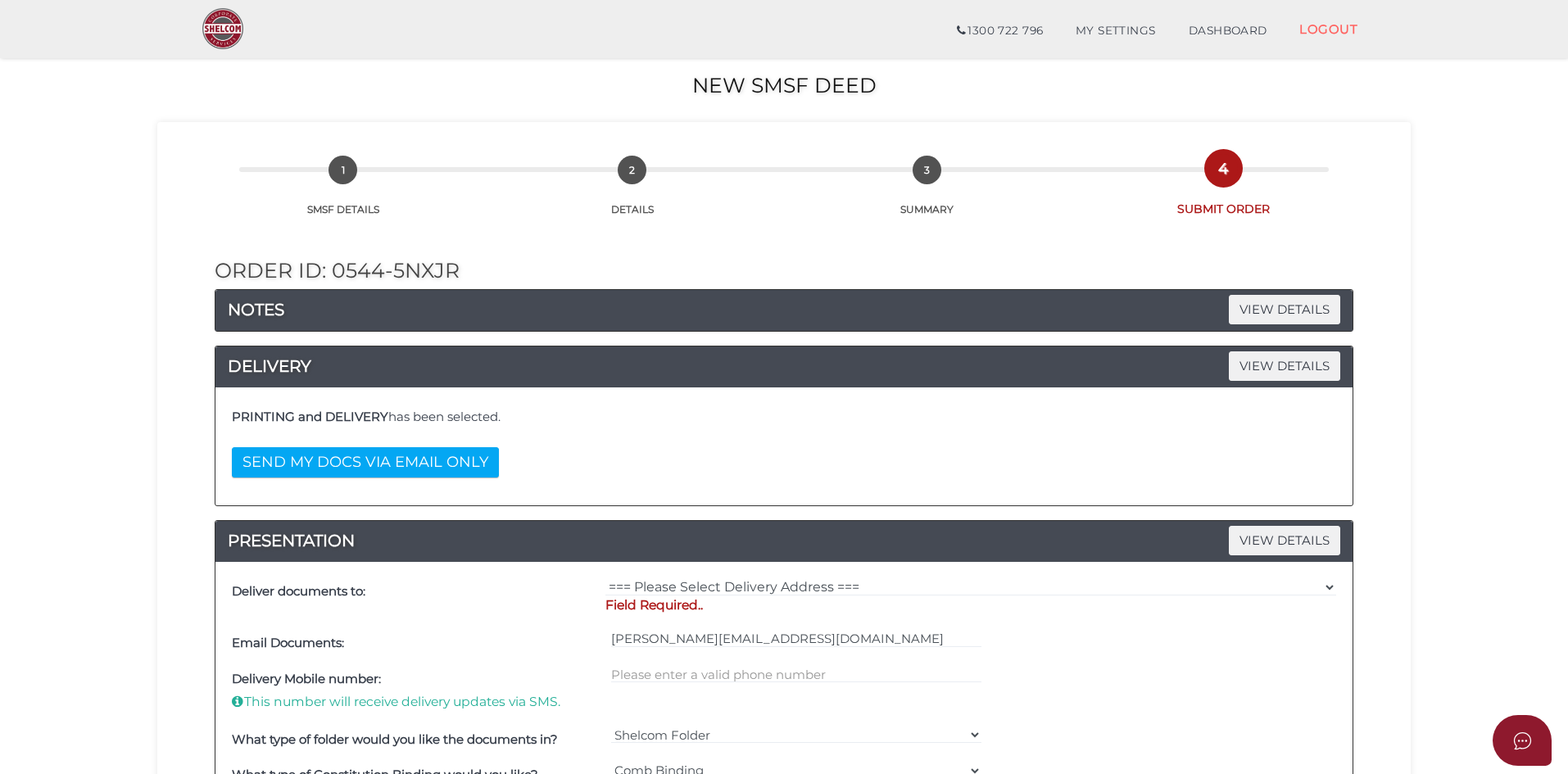
scroll to position [81, 0]
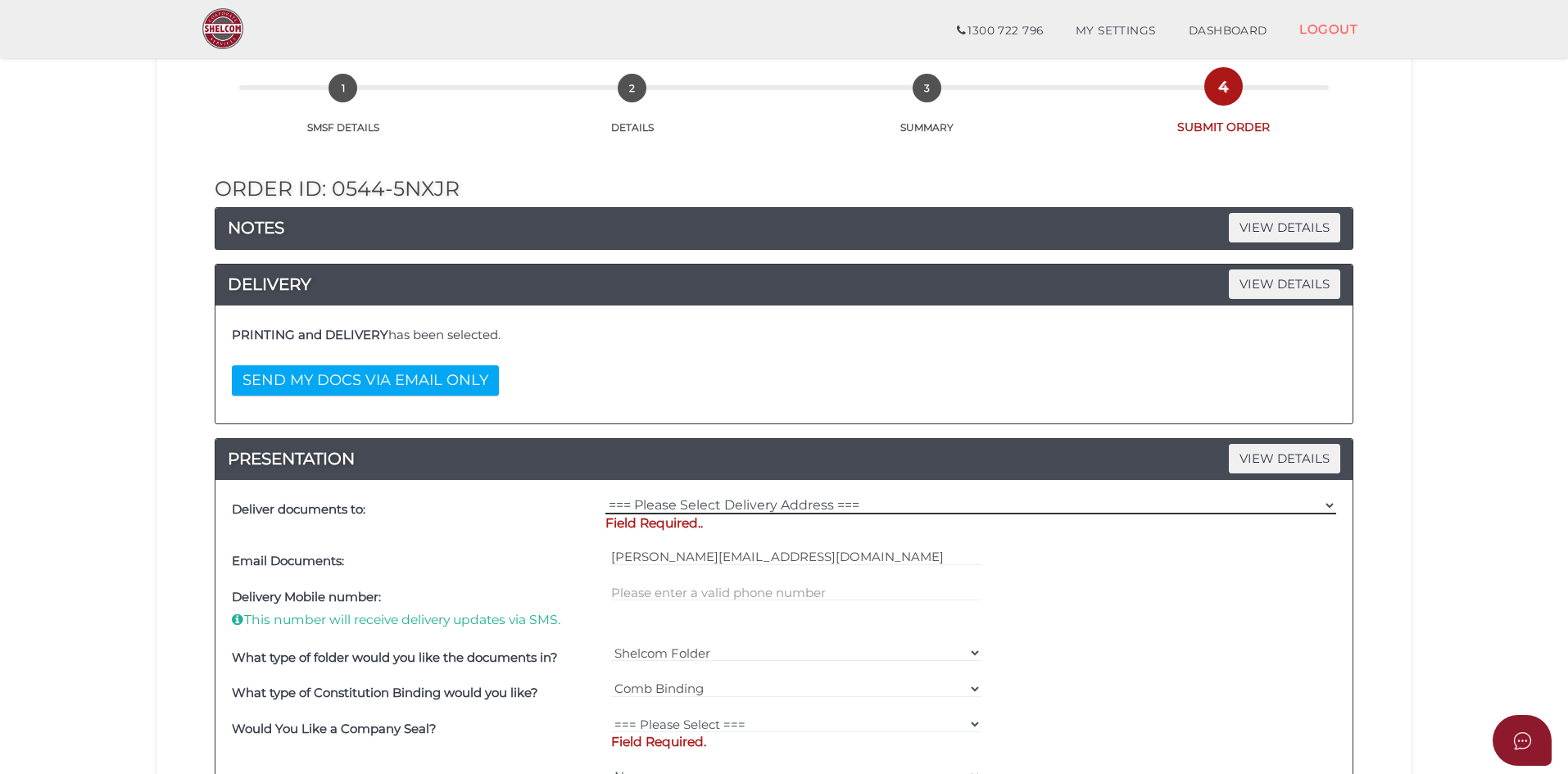
click at [839, 505] on select "=== Please Select Delivery Address === (User Address - [PERSON_NAME]) [STREET_A…" at bounding box center [970, 506] width 730 height 18
select select "0"
click at [605, 497] on select "=== Please Select Delivery Address === (User Address - [PERSON_NAME]) [STREET_A…" at bounding box center [970, 506] width 730 height 18
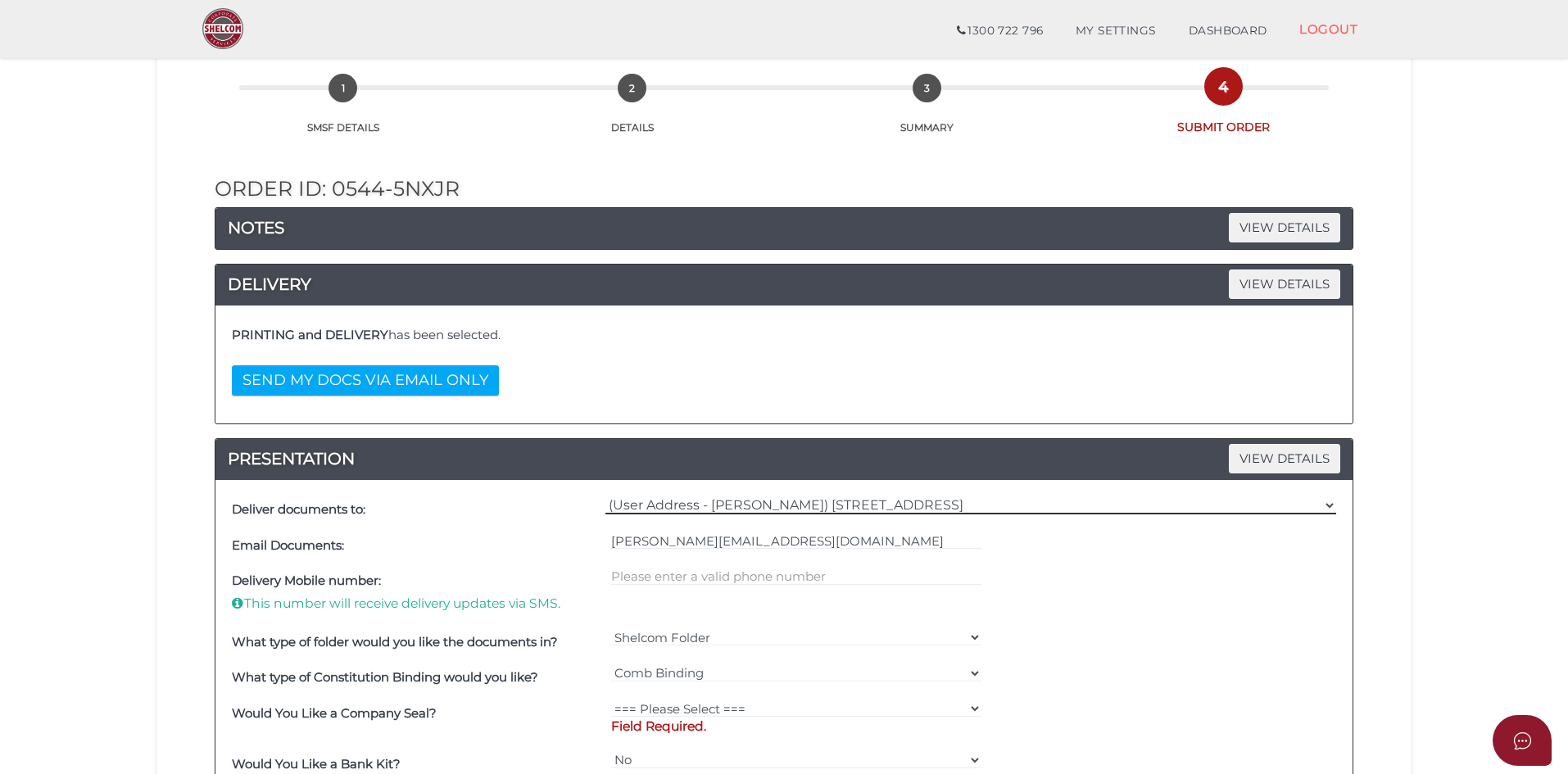
scroll to position [164, 0]
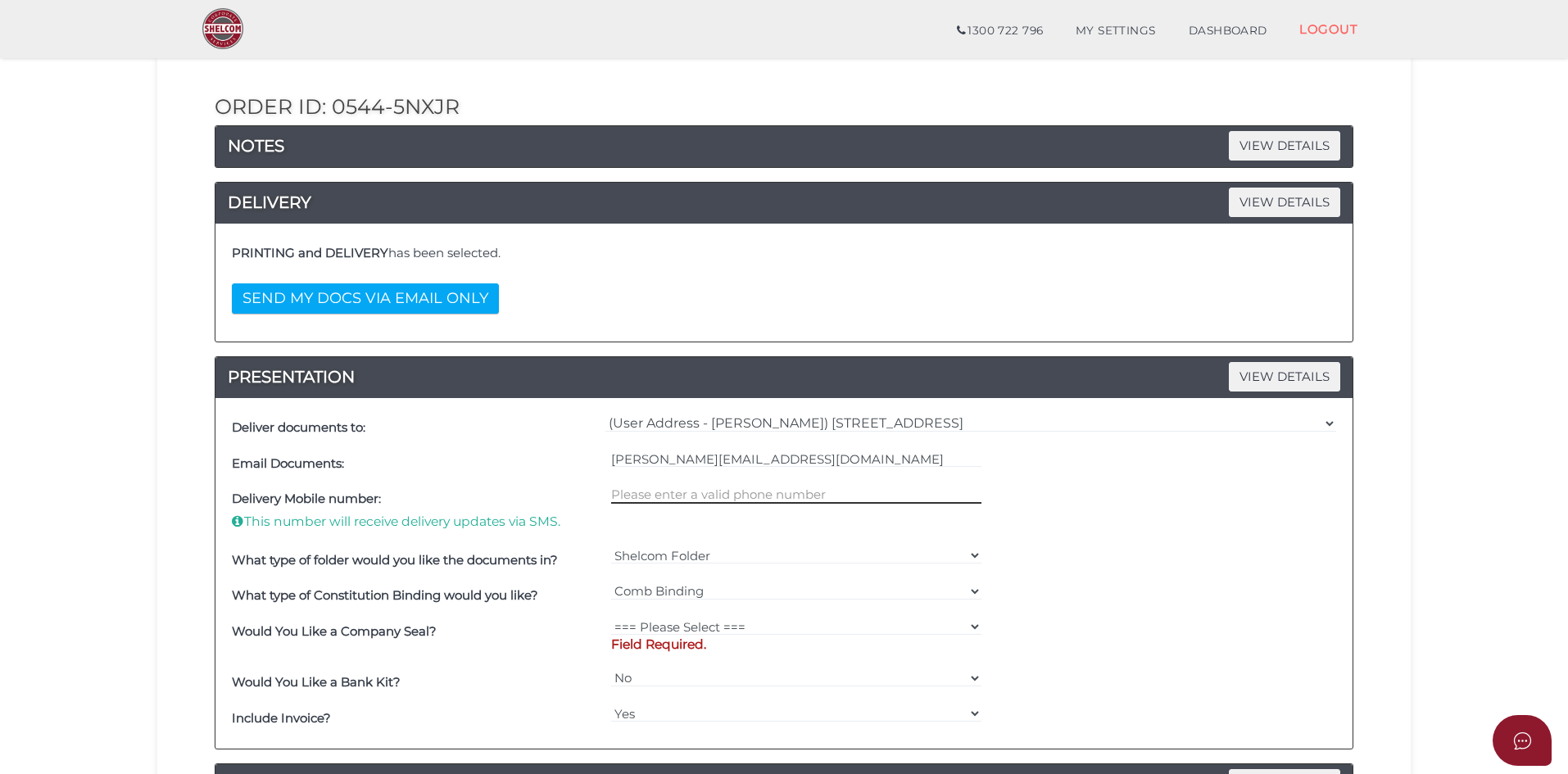
click at [764, 497] on input "text" at bounding box center [796, 495] width 371 height 18
type input "0481988028"
click at [1209, 533] on div "Delivery Mobile number: This number will receive delivery updates via SMS. [PHO…" at bounding box center [783, 512] width 1112 height 61
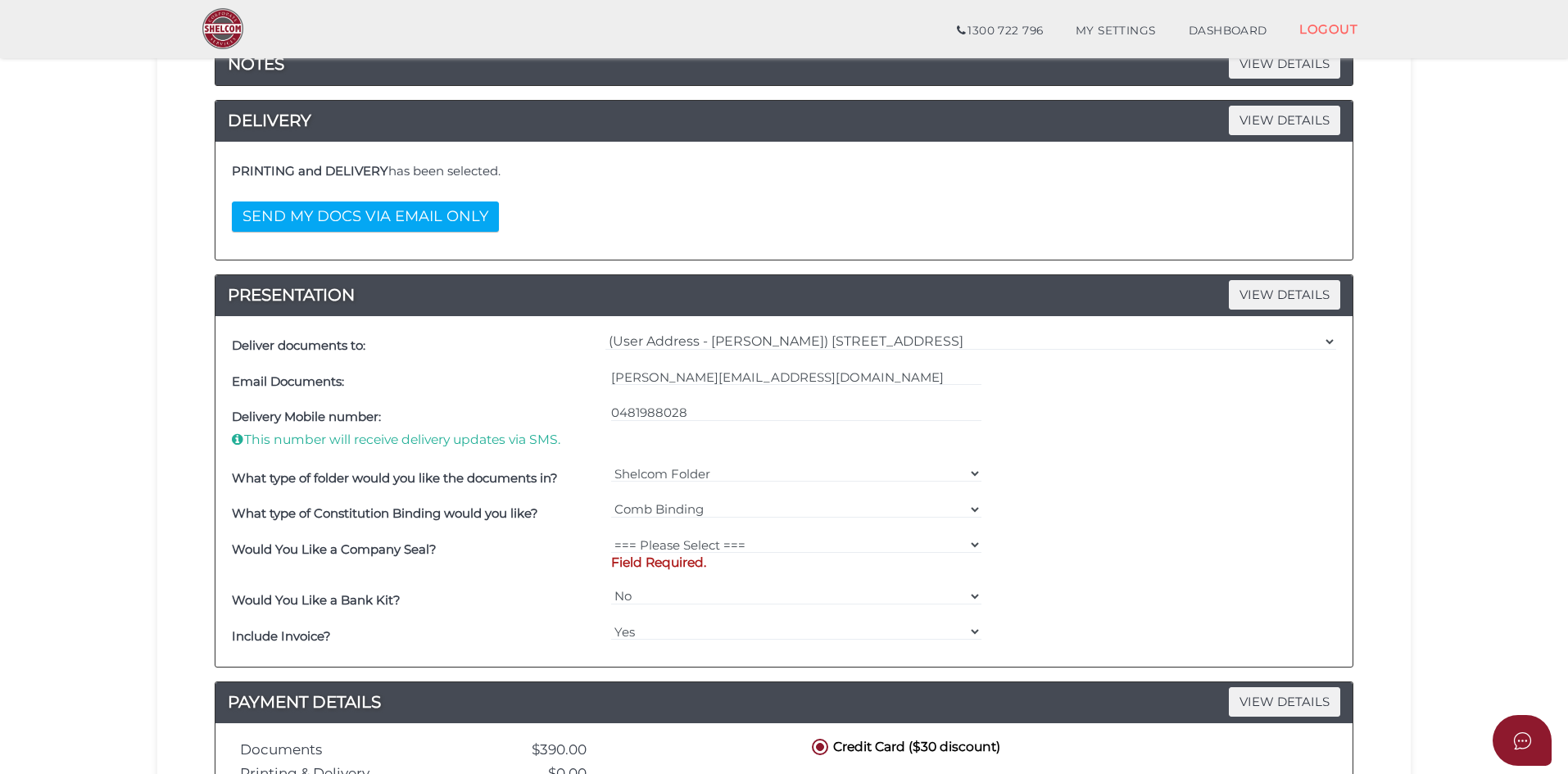
scroll to position [328, 0]
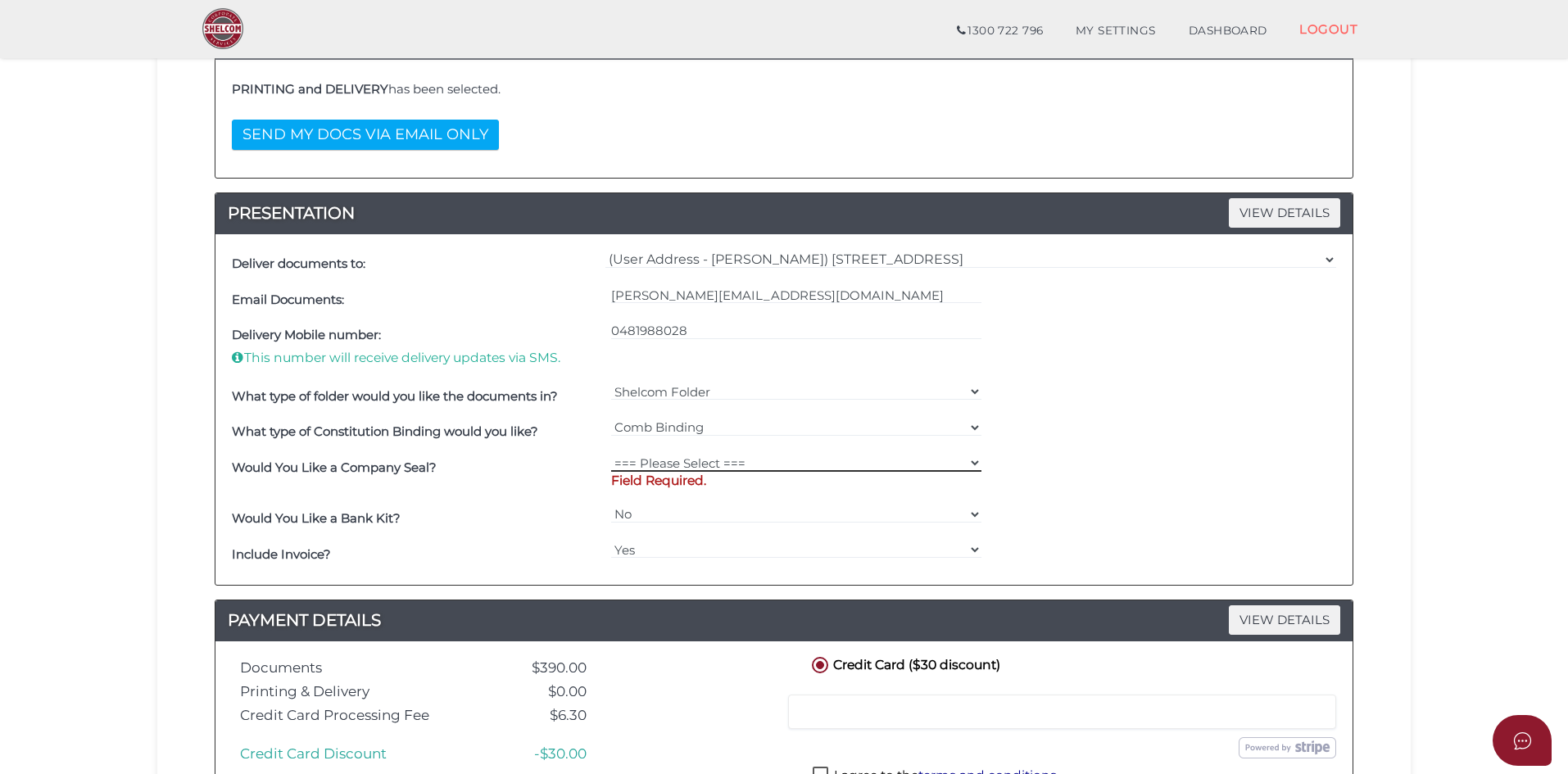
drag, startPoint x: 973, startPoint y: 455, endPoint x: 961, endPoint y: 459, distance: 12.6
click at [973, 455] on select "=== Please Select === Fold Seal $50 No Seal" at bounding box center [796, 463] width 371 height 18
select select "0"
click at [611, 454] on select "=== Please Select === Fold Seal $50 No Seal" at bounding box center [796, 463] width 371 height 18
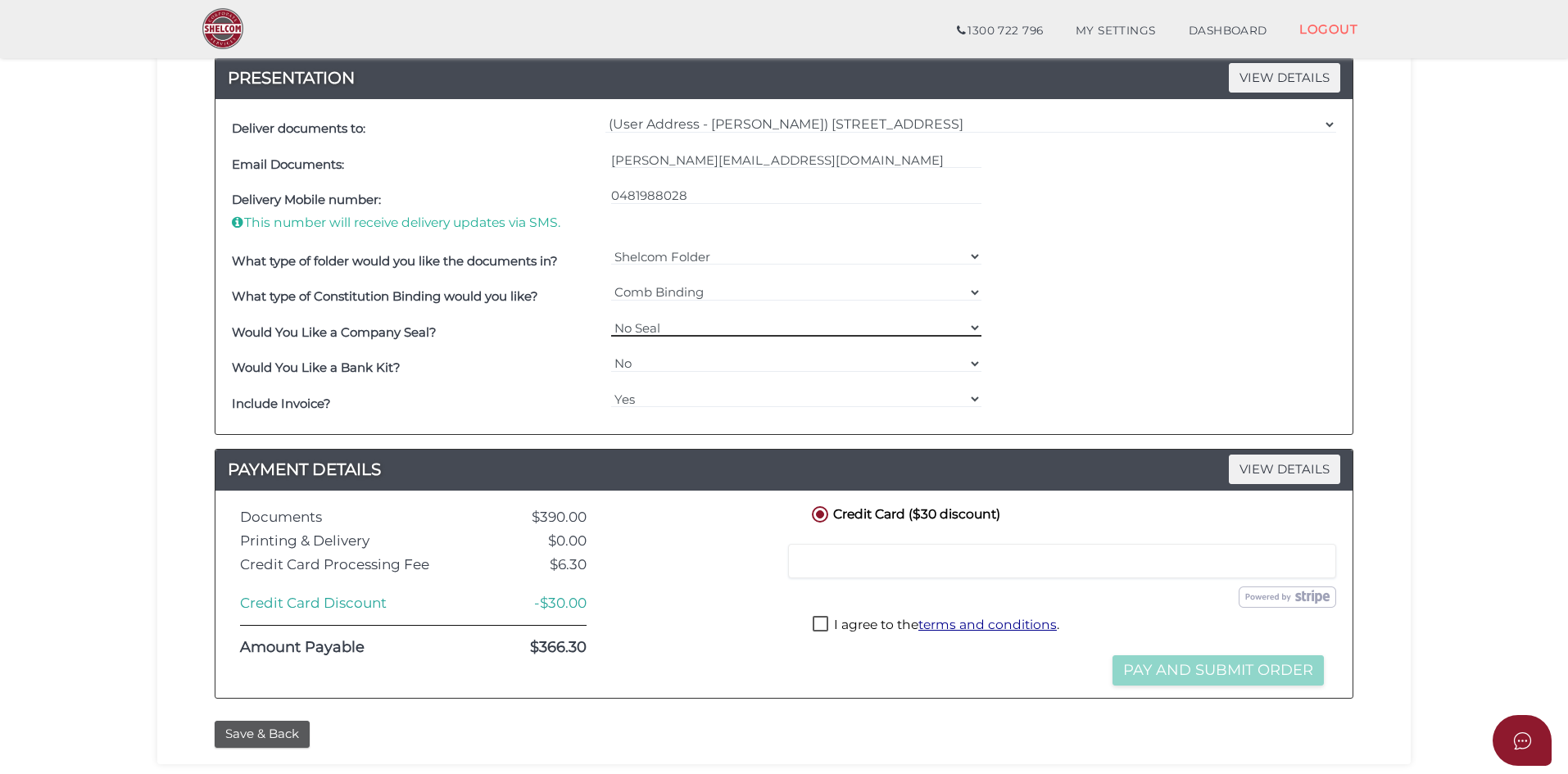
scroll to position [492, 0]
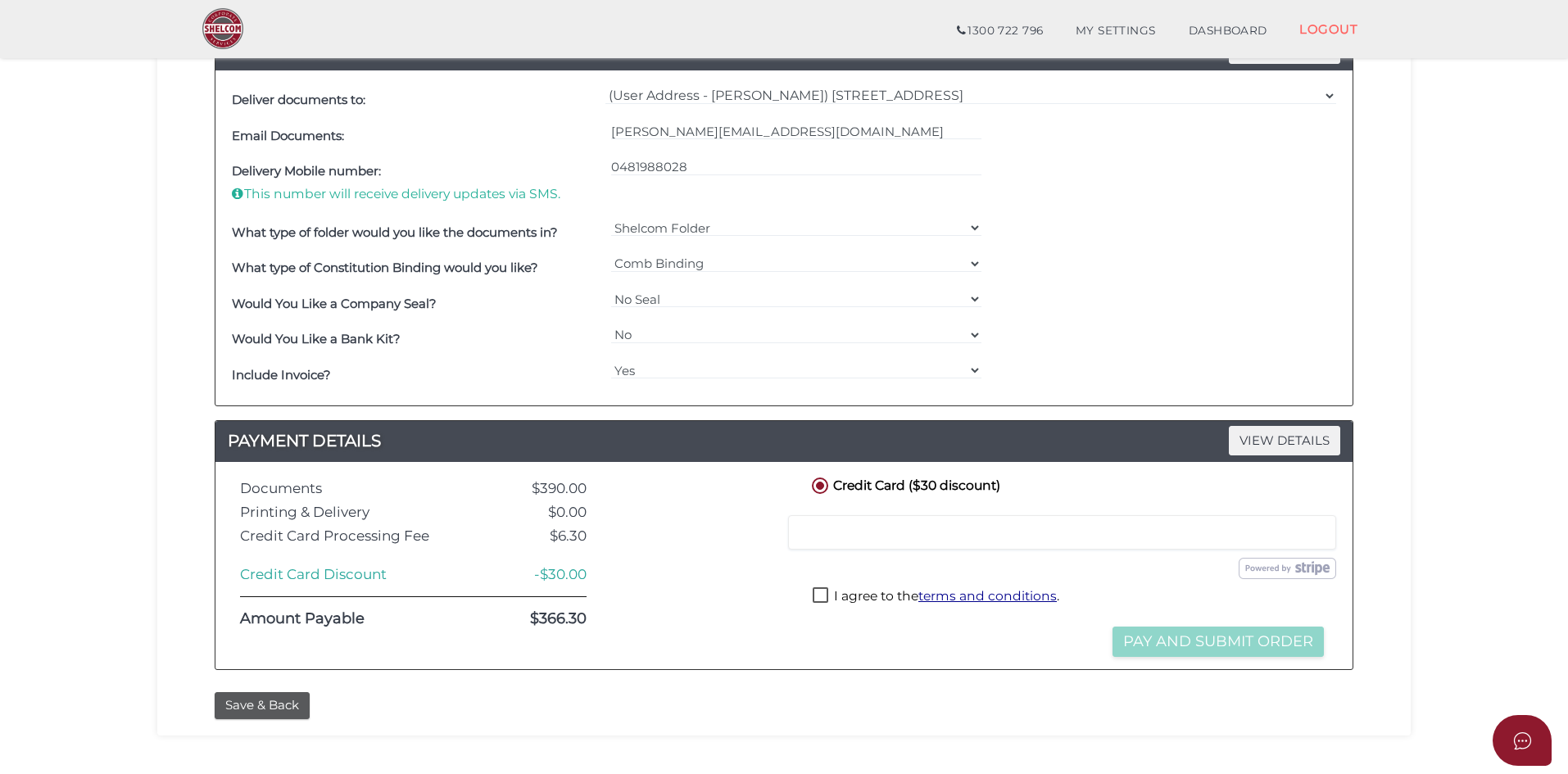
click at [828, 597] on label "I agree to the terms and conditions ." at bounding box center [936, 597] width 246 height 21
checkbox input "true"
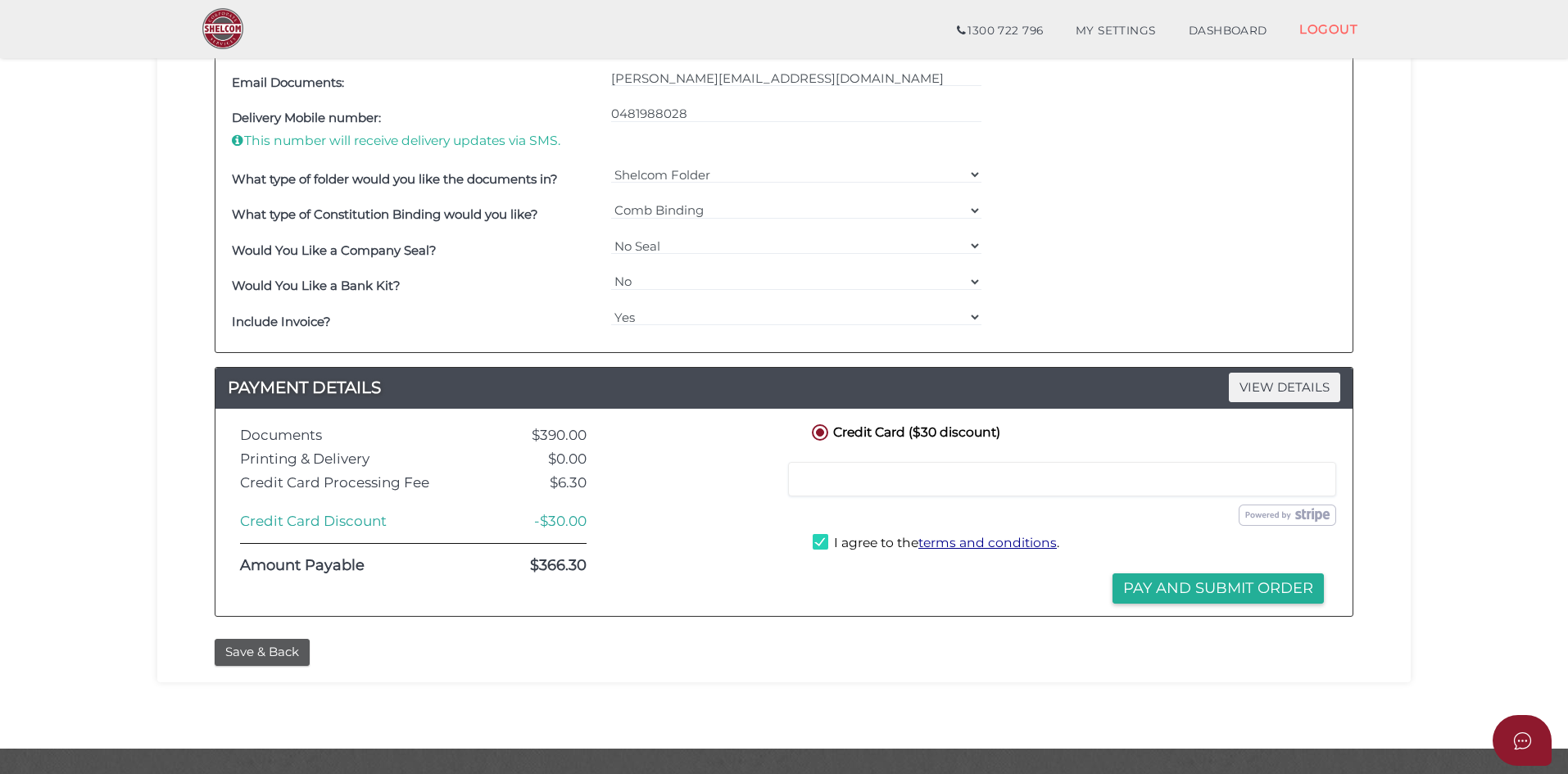
scroll to position [573, 0]
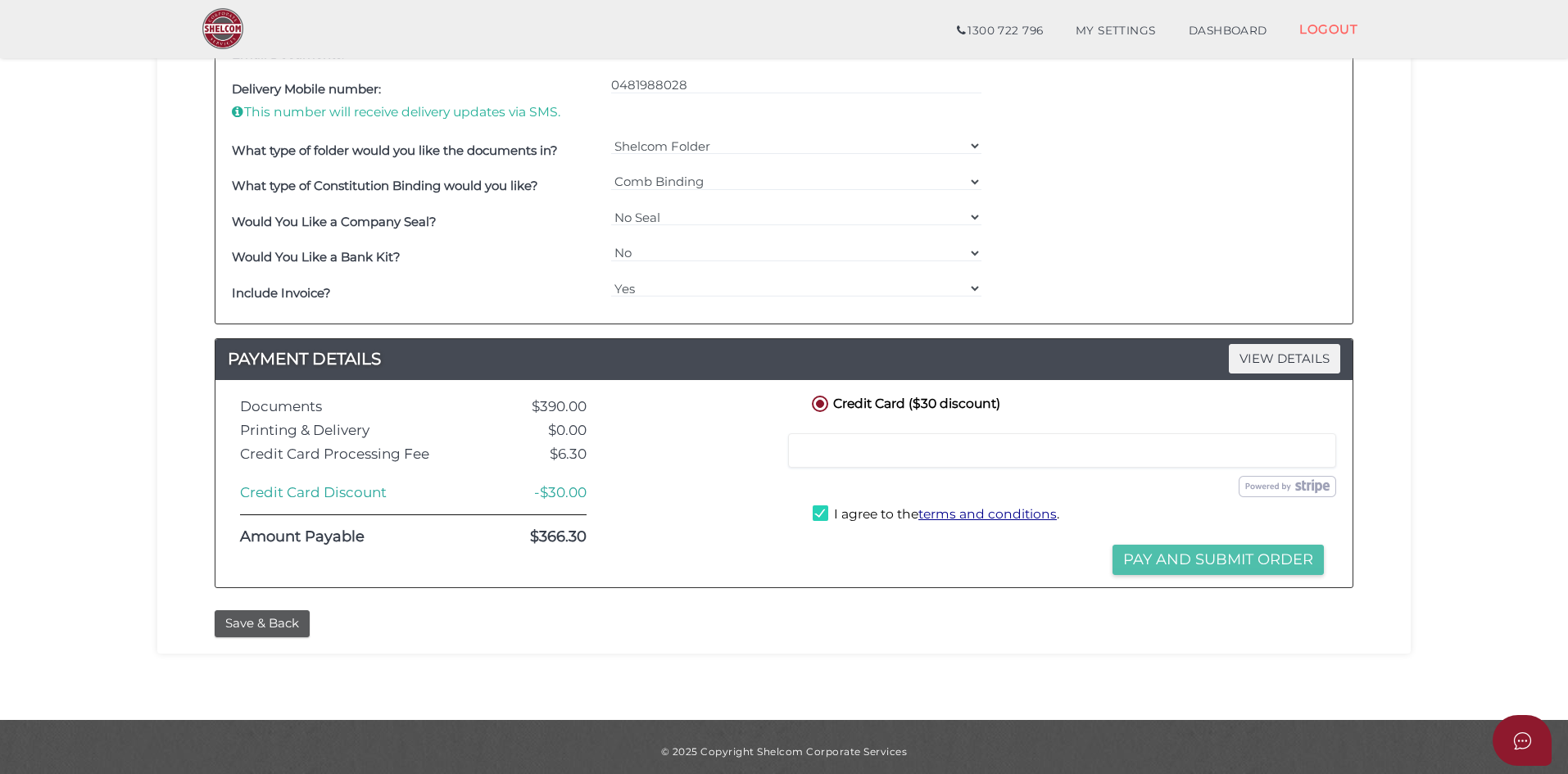
click at [1254, 553] on button "Pay and Submit Order" at bounding box center [1217, 559] width 212 height 31
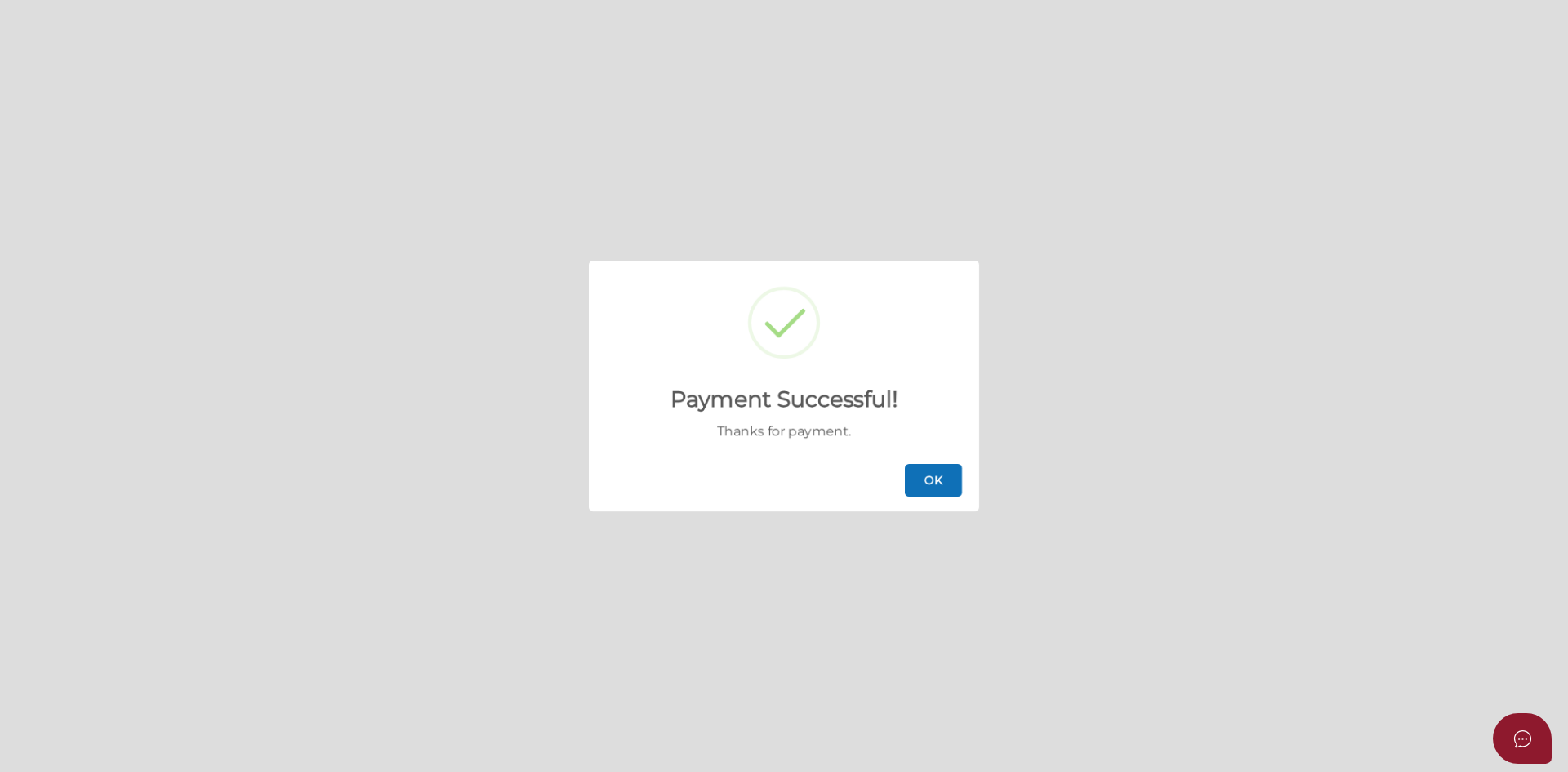
click at [935, 484] on button "OK" at bounding box center [933, 480] width 57 height 33
